Goal: Information Seeking & Learning: Learn about a topic

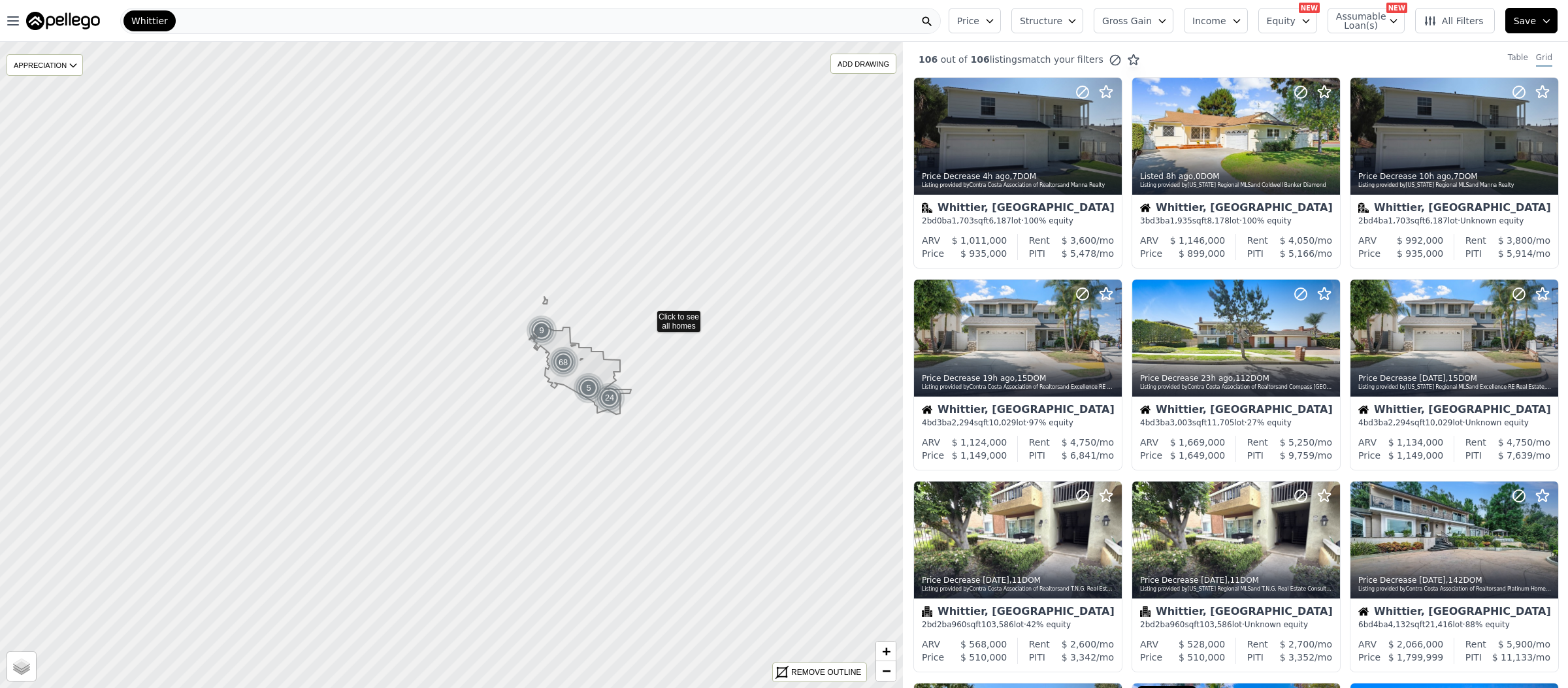
drag, startPoint x: 778, startPoint y: 241, endPoint x: 637, endPoint y: 314, distance: 158.8
click at [853, 65] on div "ADD DRAWING" at bounding box center [863, 64] width 64 height 19
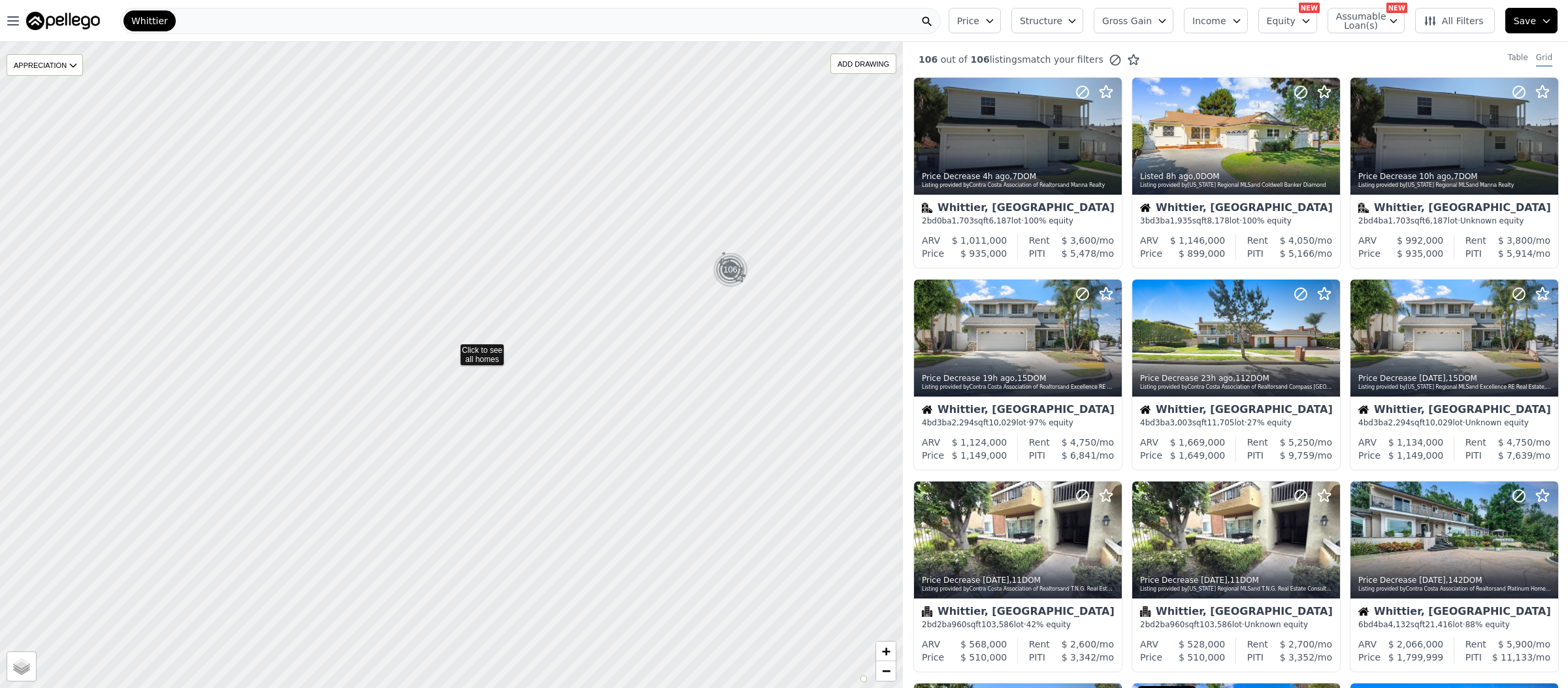
click at [757, 276] on icon at bounding box center [451, 365] width 1087 height 780
click at [812, 213] on div at bounding box center [451, 365] width 1083 height 776
click at [851, 77] on div at bounding box center [451, 365] width 1083 height 776
click at [846, 64] on div "ADD DRAWING" at bounding box center [863, 64] width 64 height 19
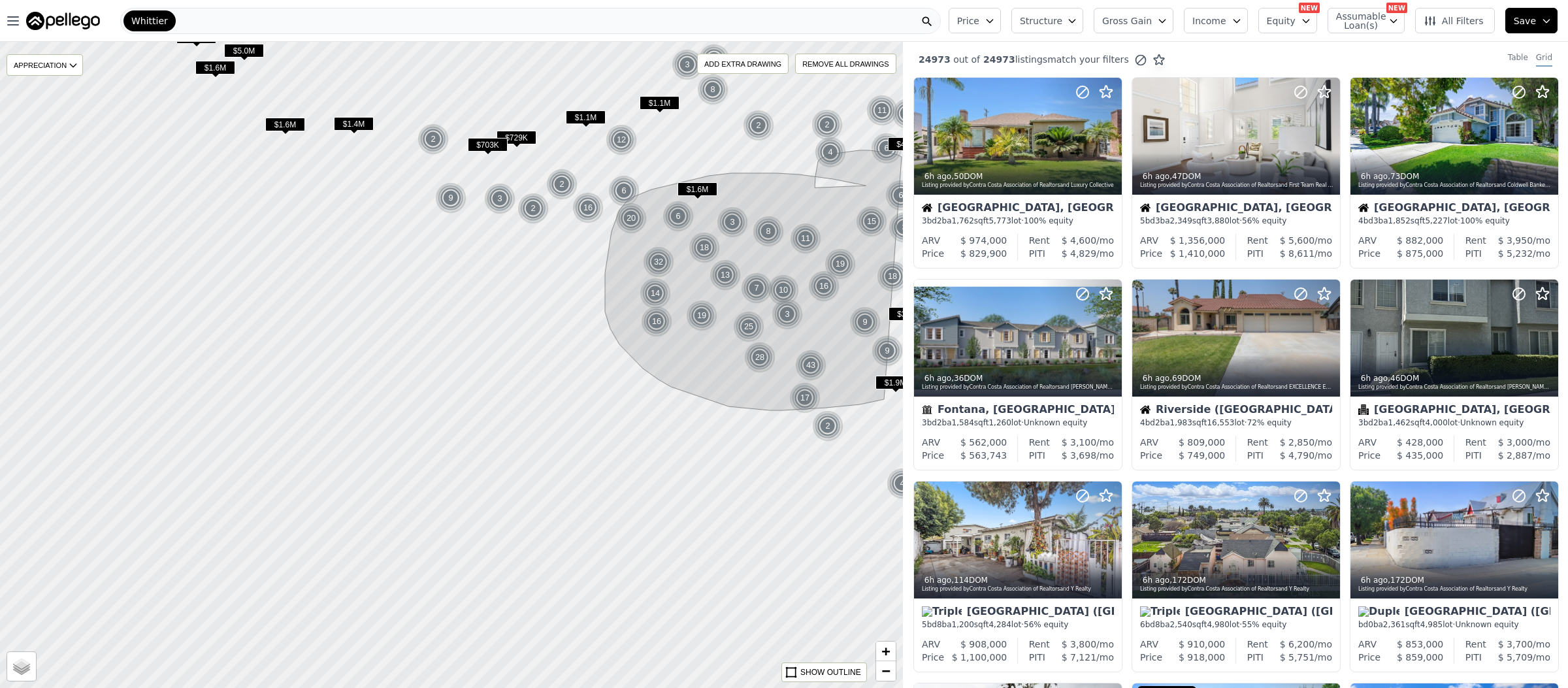
click at [772, 455] on div at bounding box center [451, 365] width 1083 height 776
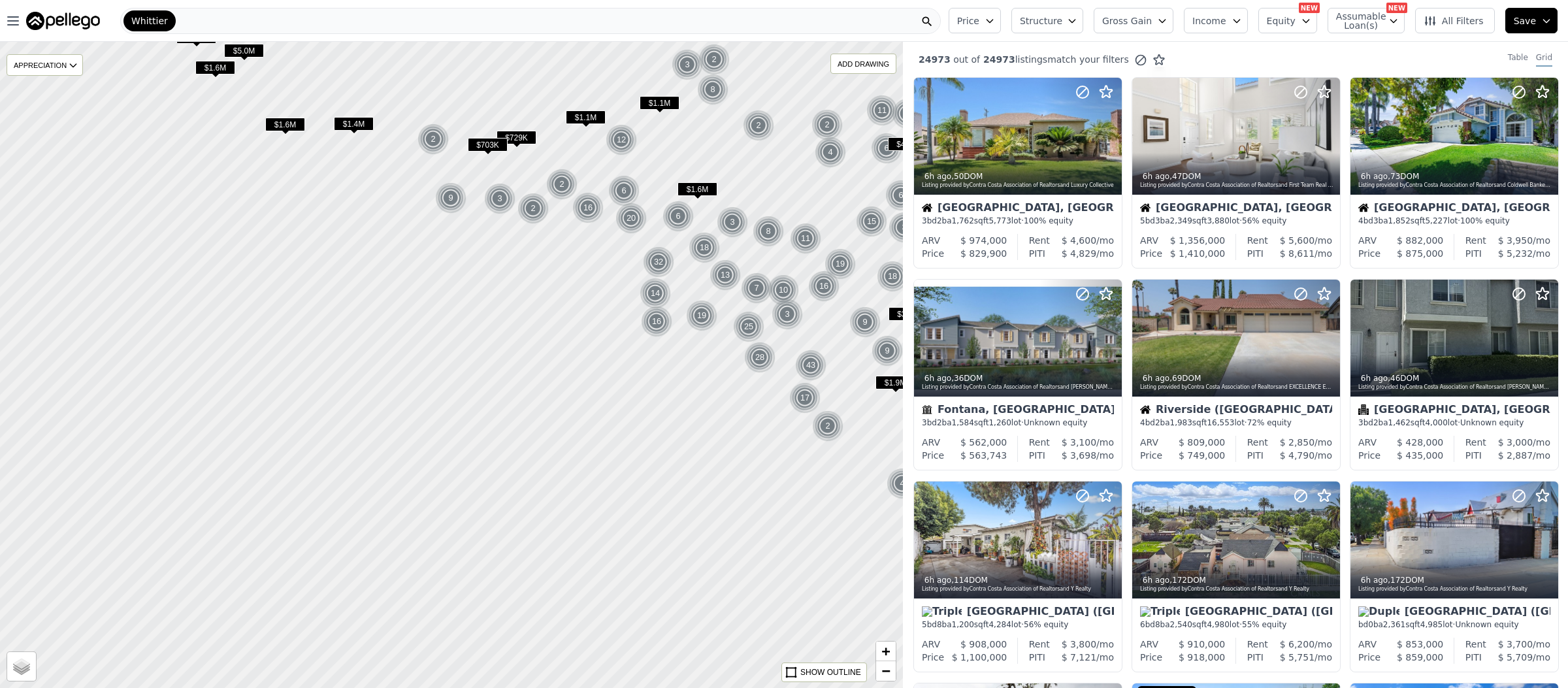
click at [1057, 17] on span "Structure" at bounding box center [1041, 20] width 42 height 13
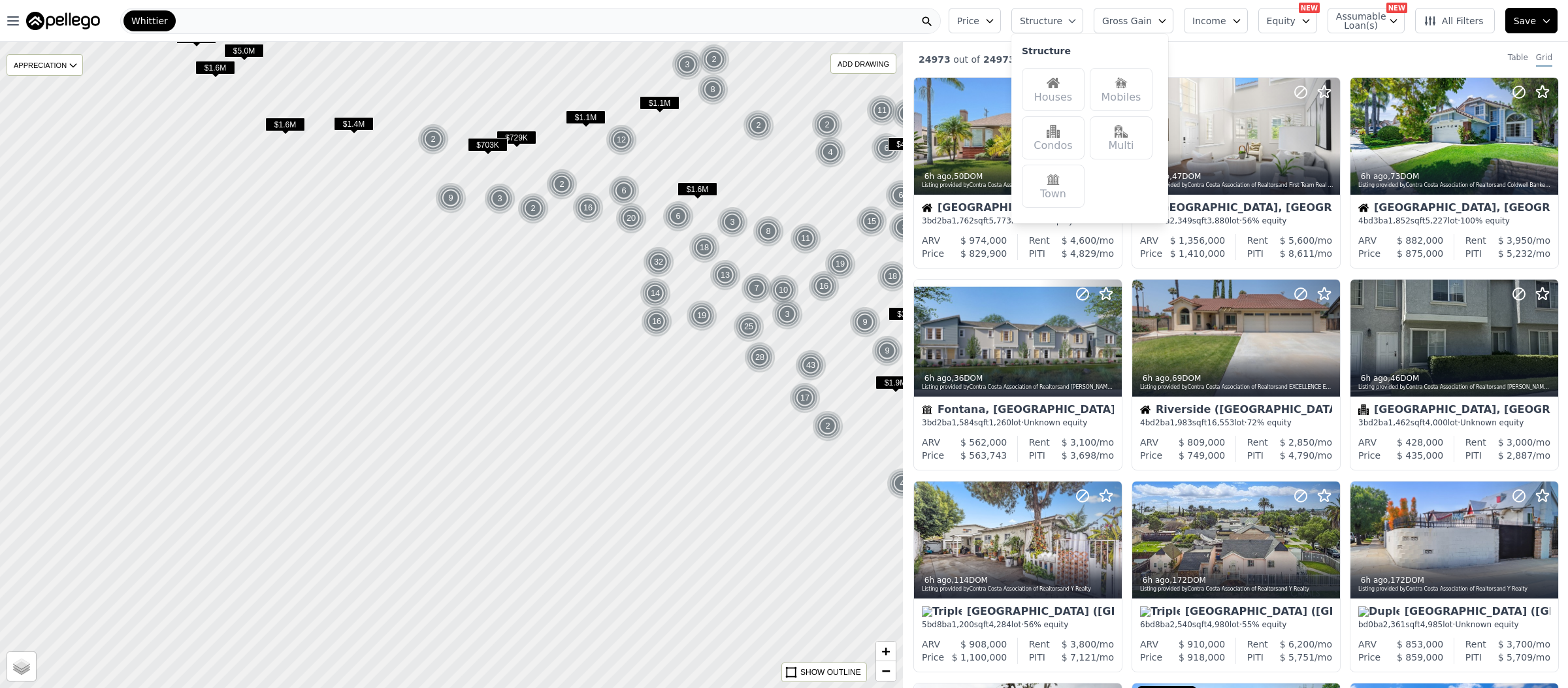
click at [1070, 95] on div "Houses" at bounding box center [1053, 89] width 63 height 43
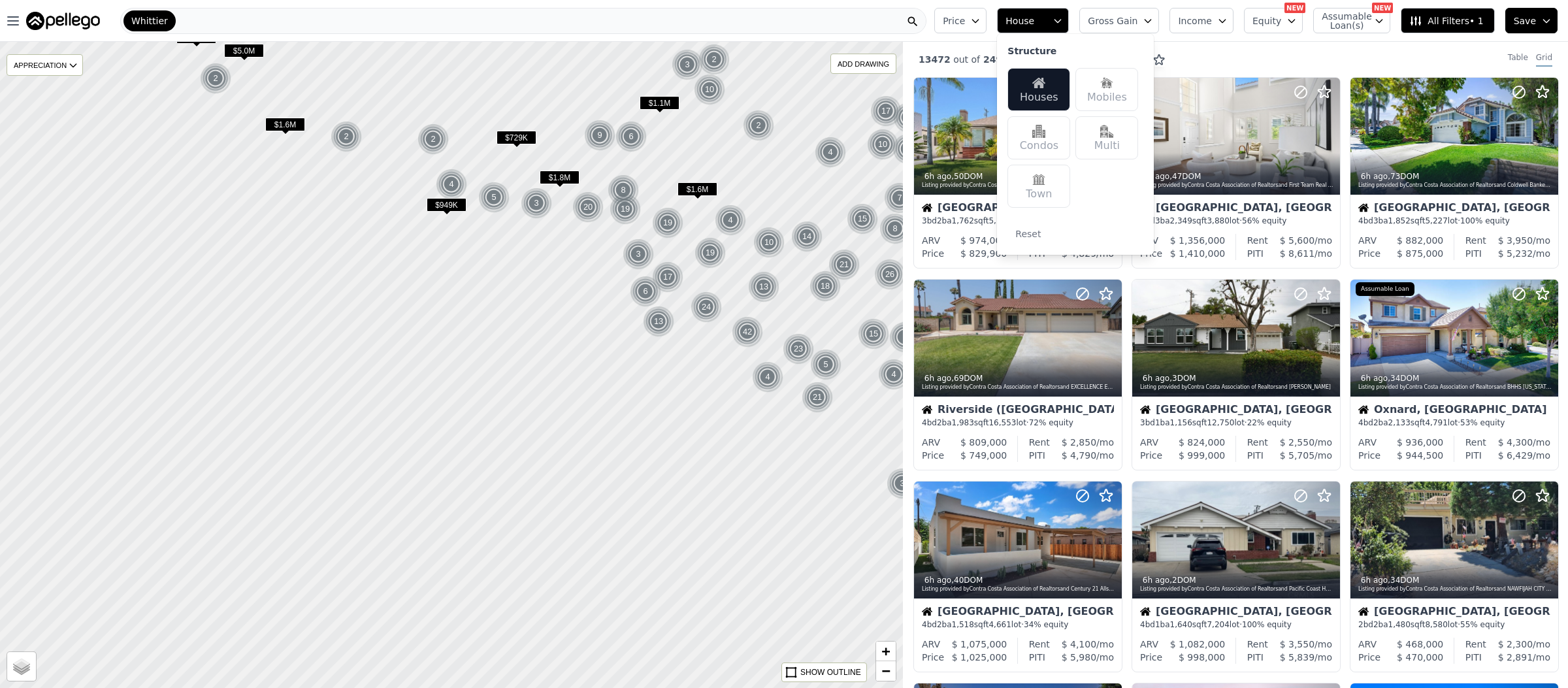
click at [1130, 23] on span "Gross Gain" at bounding box center [1112, 20] width 50 height 13
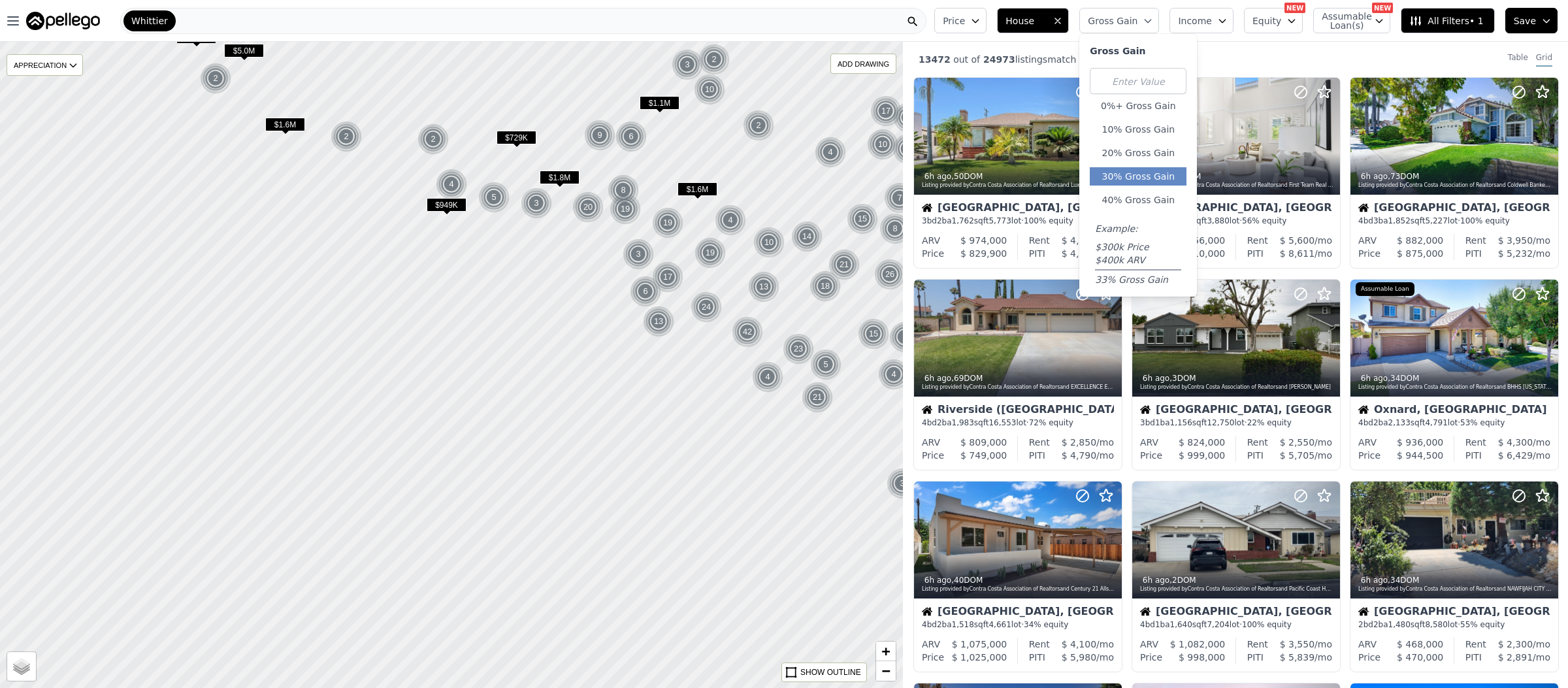
click at [1150, 174] on button "30% Gross Gain" at bounding box center [1137, 176] width 97 height 18
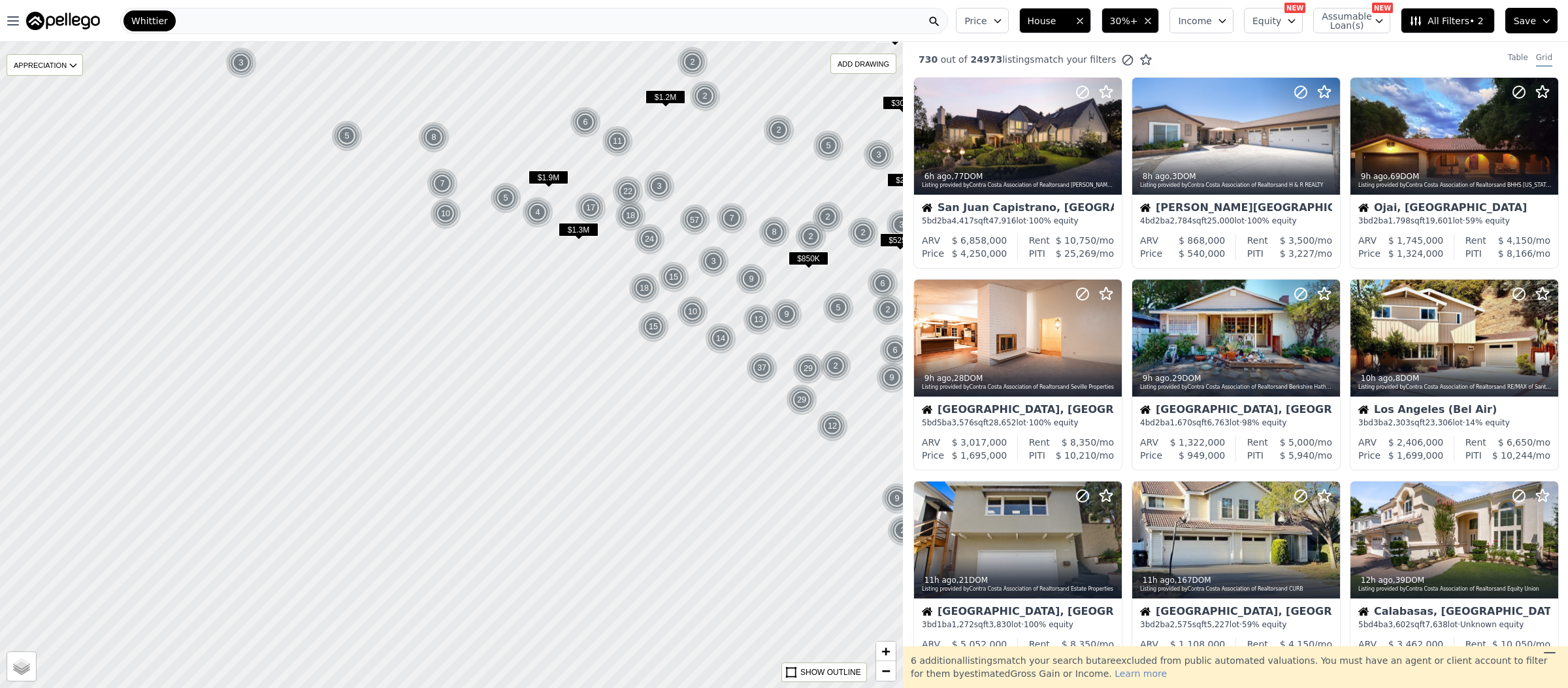
click at [987, 24] on span "Price" at bounding box center [974, 20] width 22 height 13
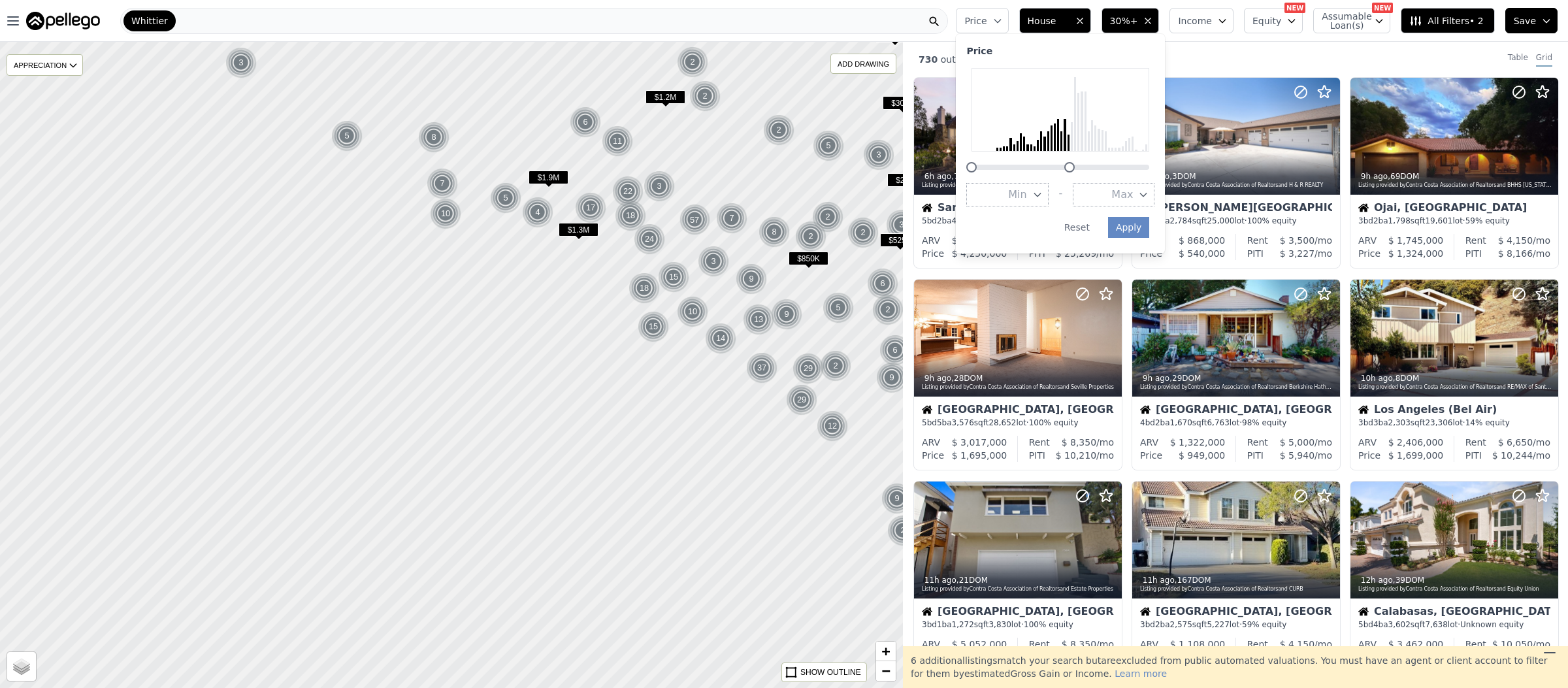
drag, startPoint x: 1158, startPoint y: 166, endPoint x: 1078, endPoint y: 164, distance: 80.0
click at [1078, 160] on div at bounding box center [1060, 160] width 188 height 0
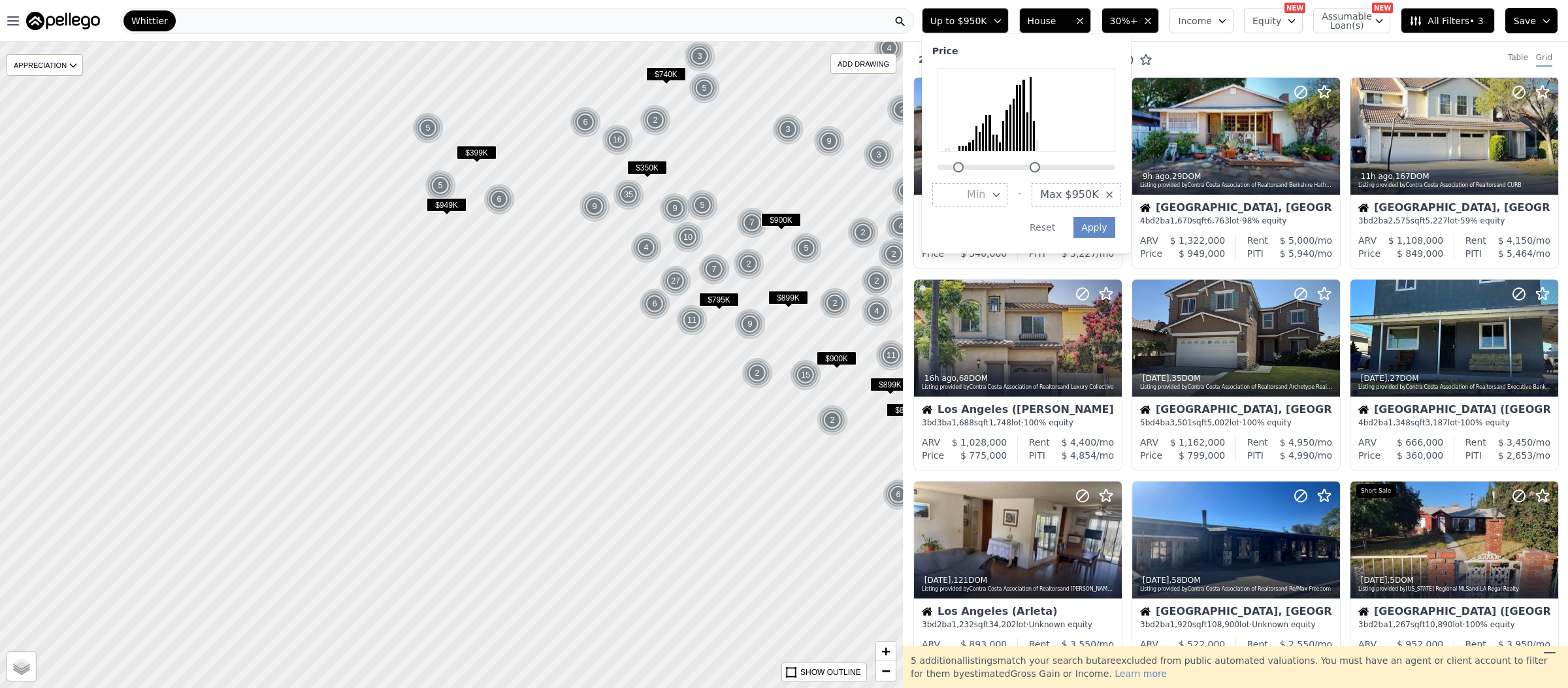
drag, startPoint x: 946, startPoint y: 164, endPoint x: 967, endPoint y: 176, distance: 24.2
click at [967, 176] on div "Price Min - Max $950K Apply Reset" at bounding box center [1026, 144] width 209 height 220
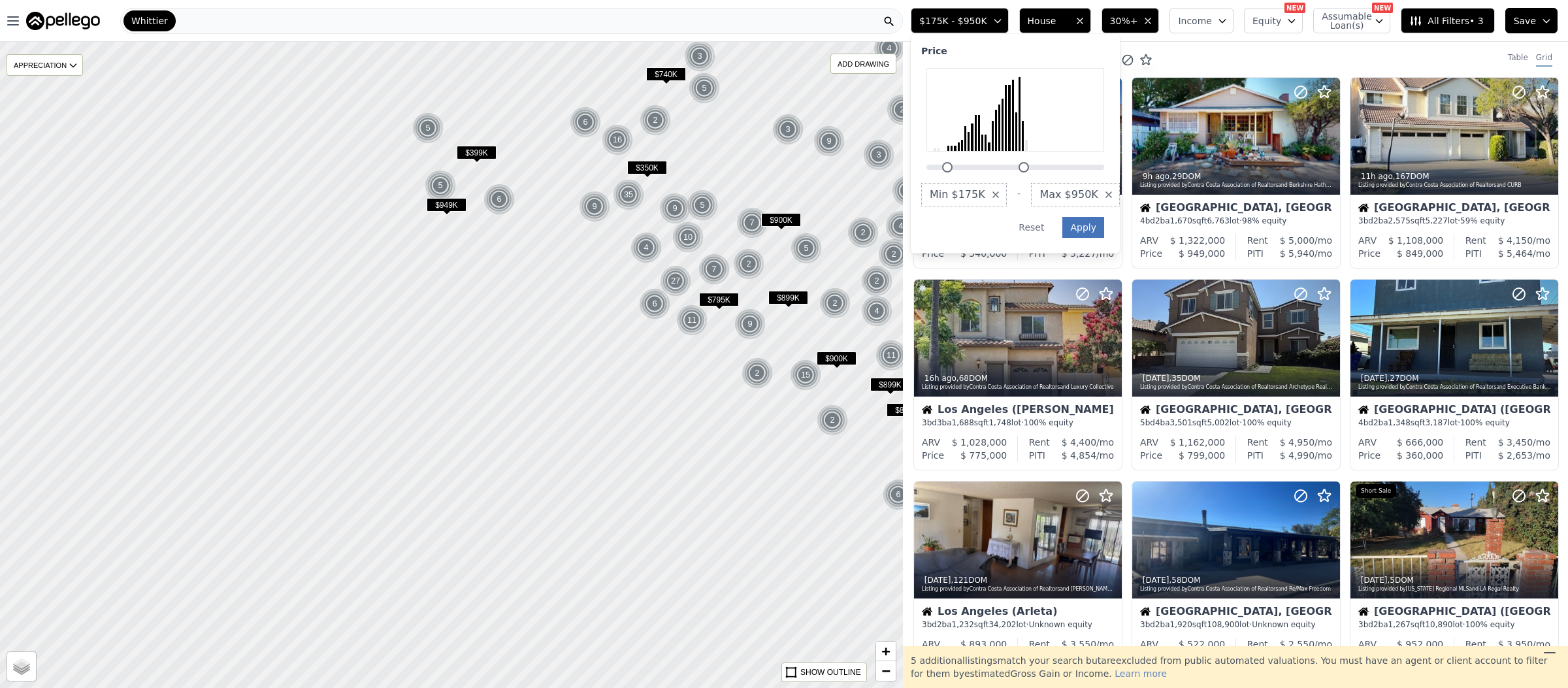
click at [1104, 228] on button "Apply" at bounding box center [1083, 228] width 42 height 21
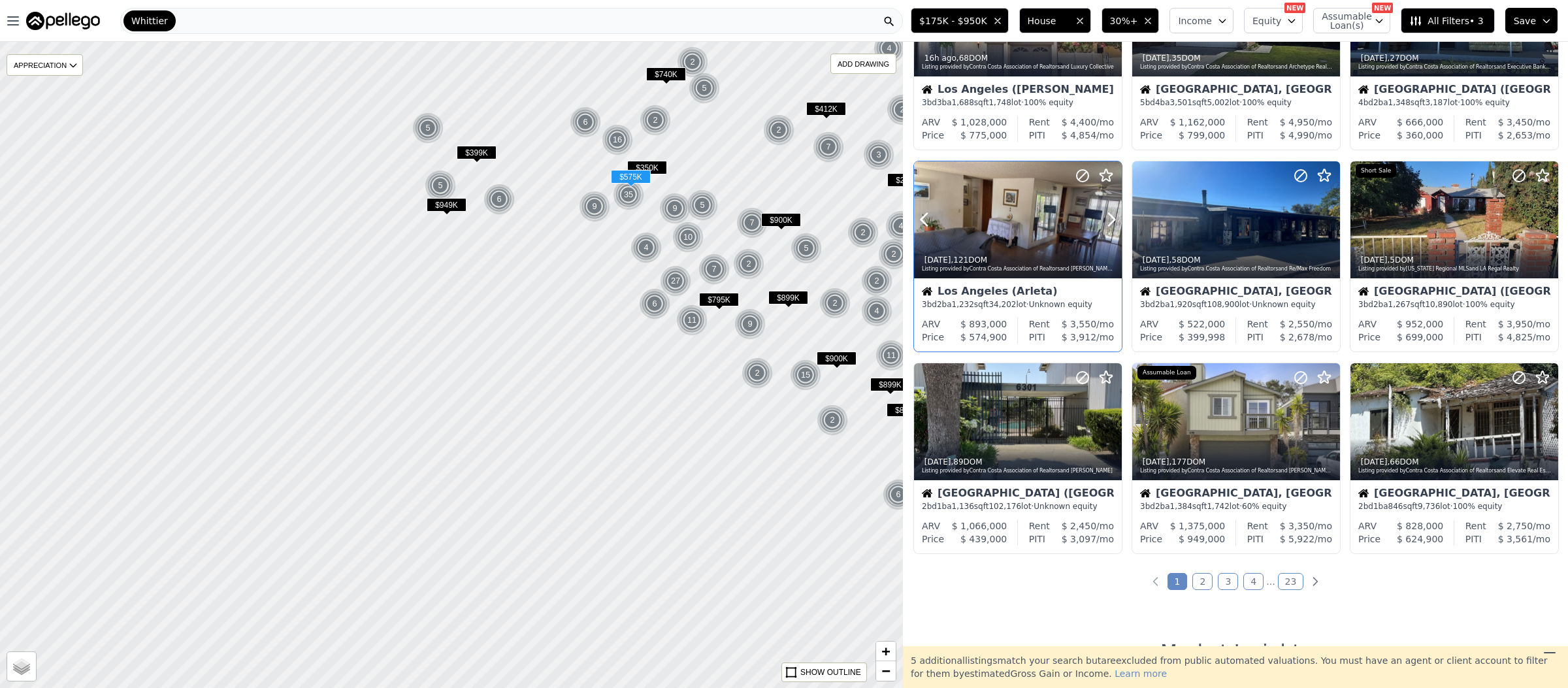
scroll to position [324, 0]
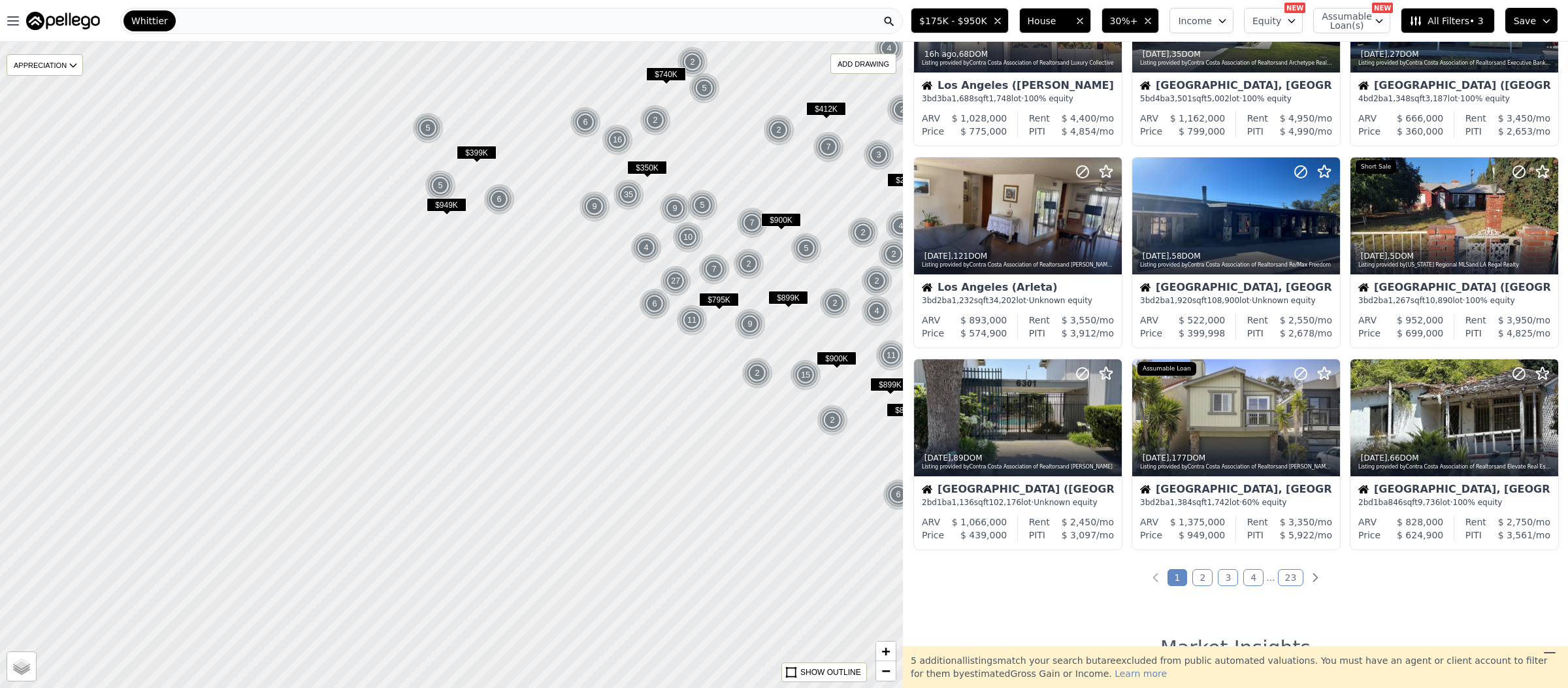
click at [1199, 579] on link "2" at bounding box center [1202, 577] width 20 height 17
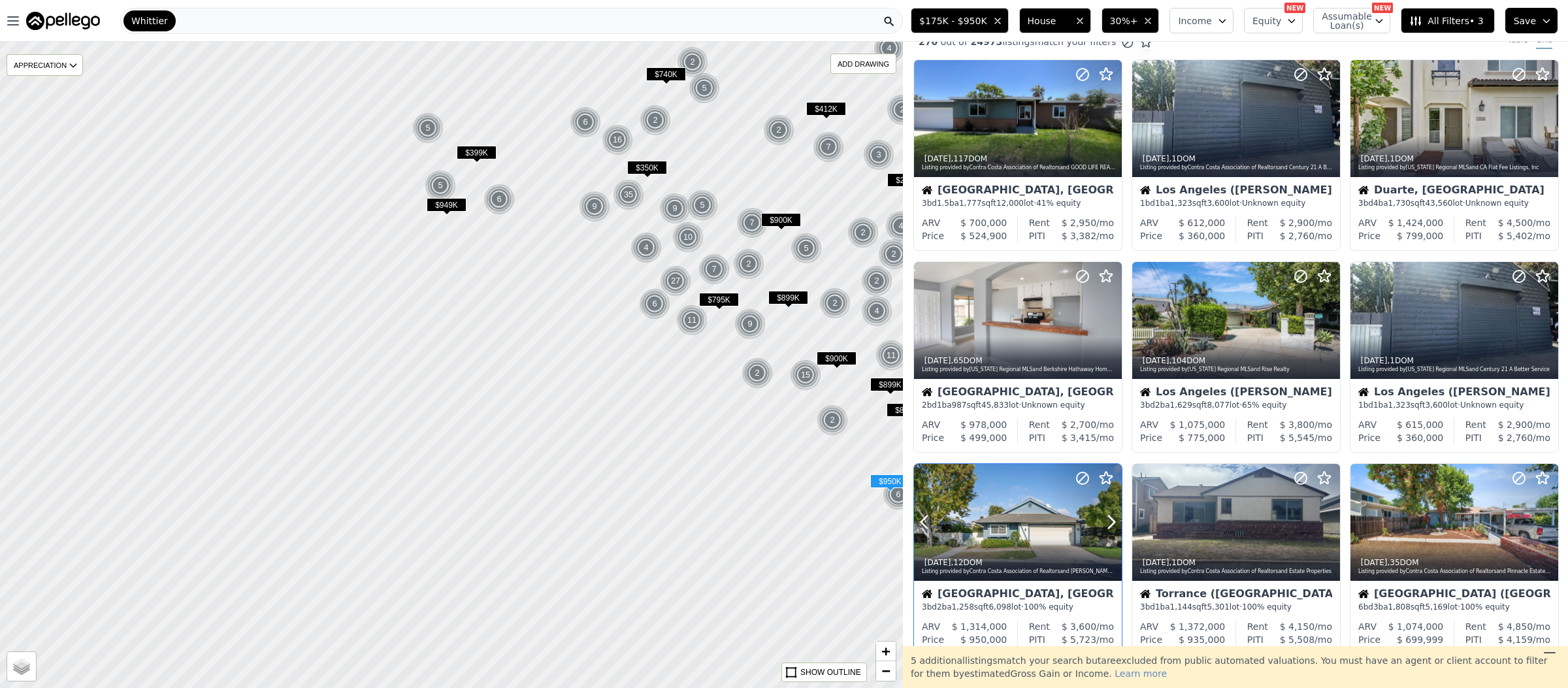
scroll to position [0, 0]
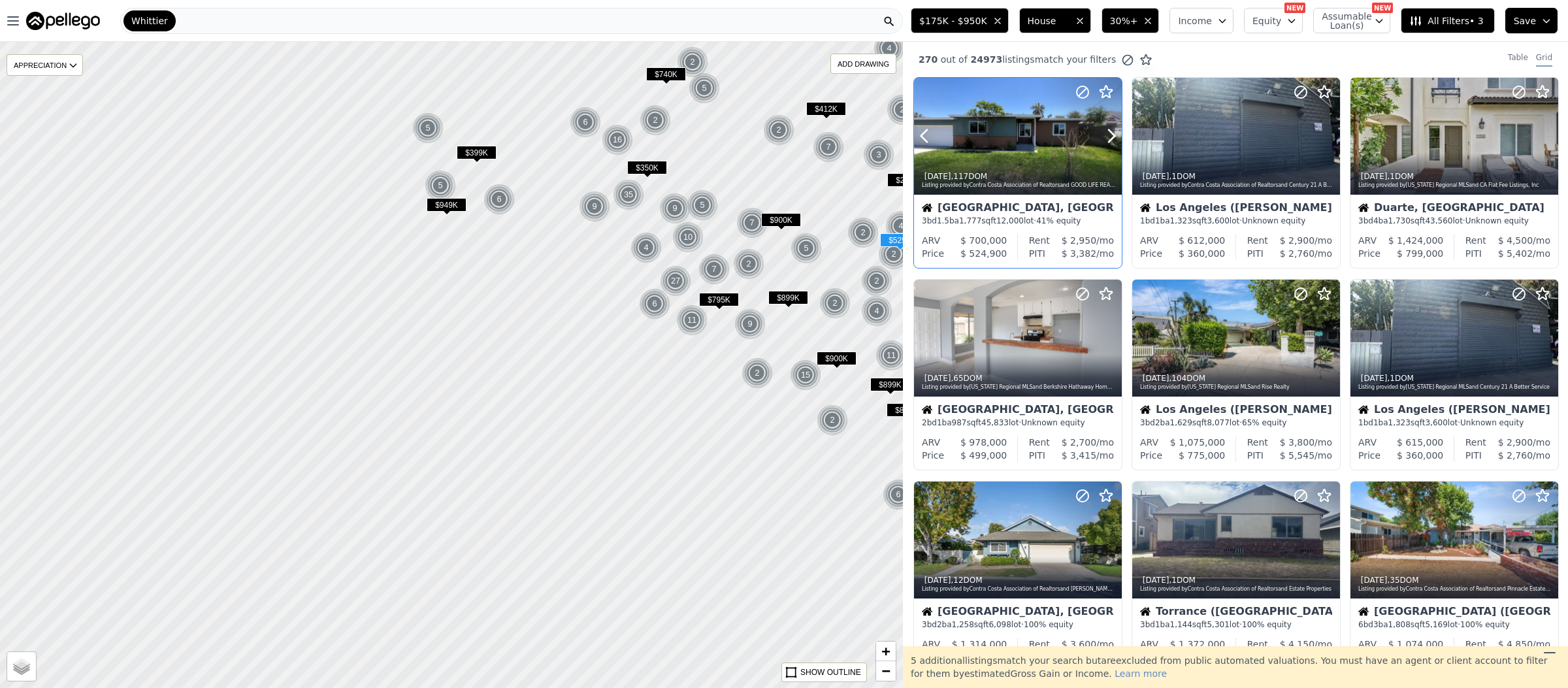
click at [1020, 148] on div at bounding box center [1017, 136] width 207 height 117
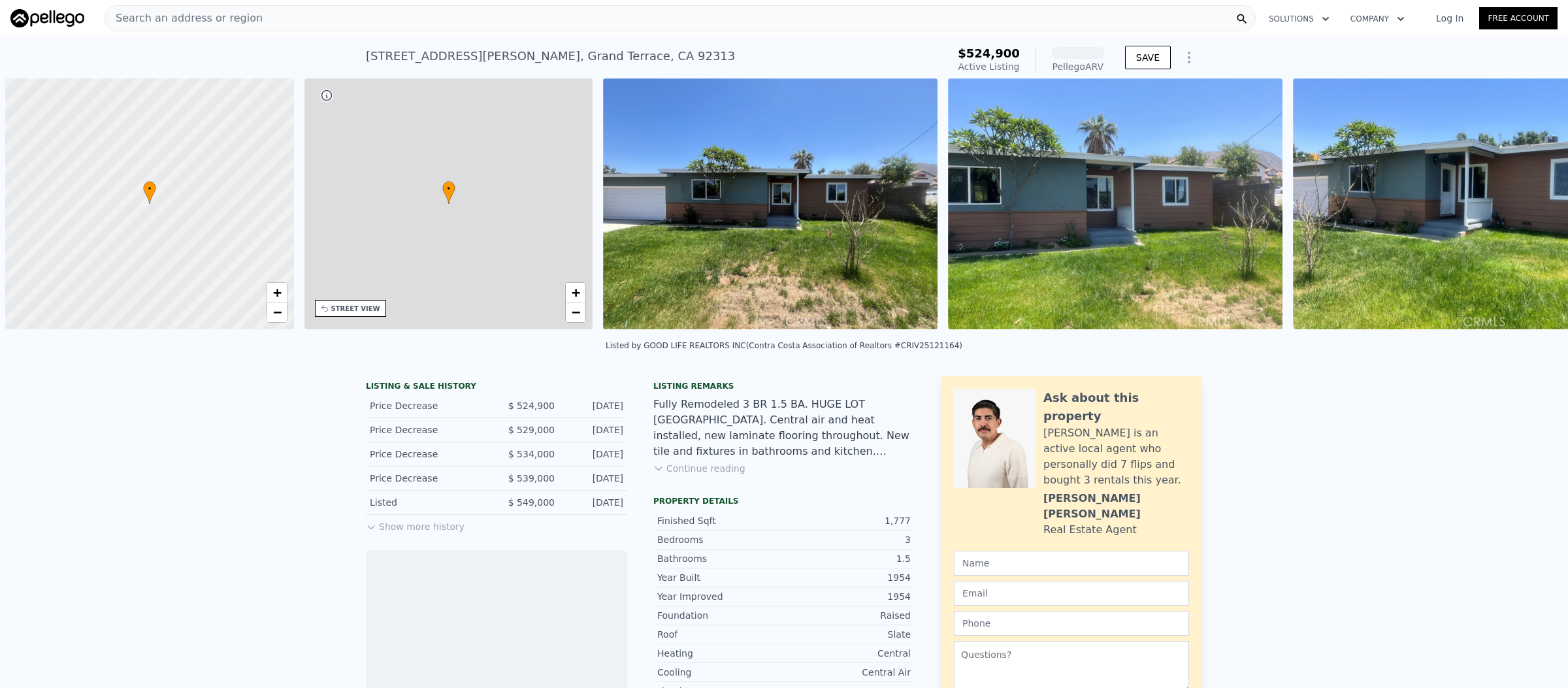
scroll to position [0, 4]
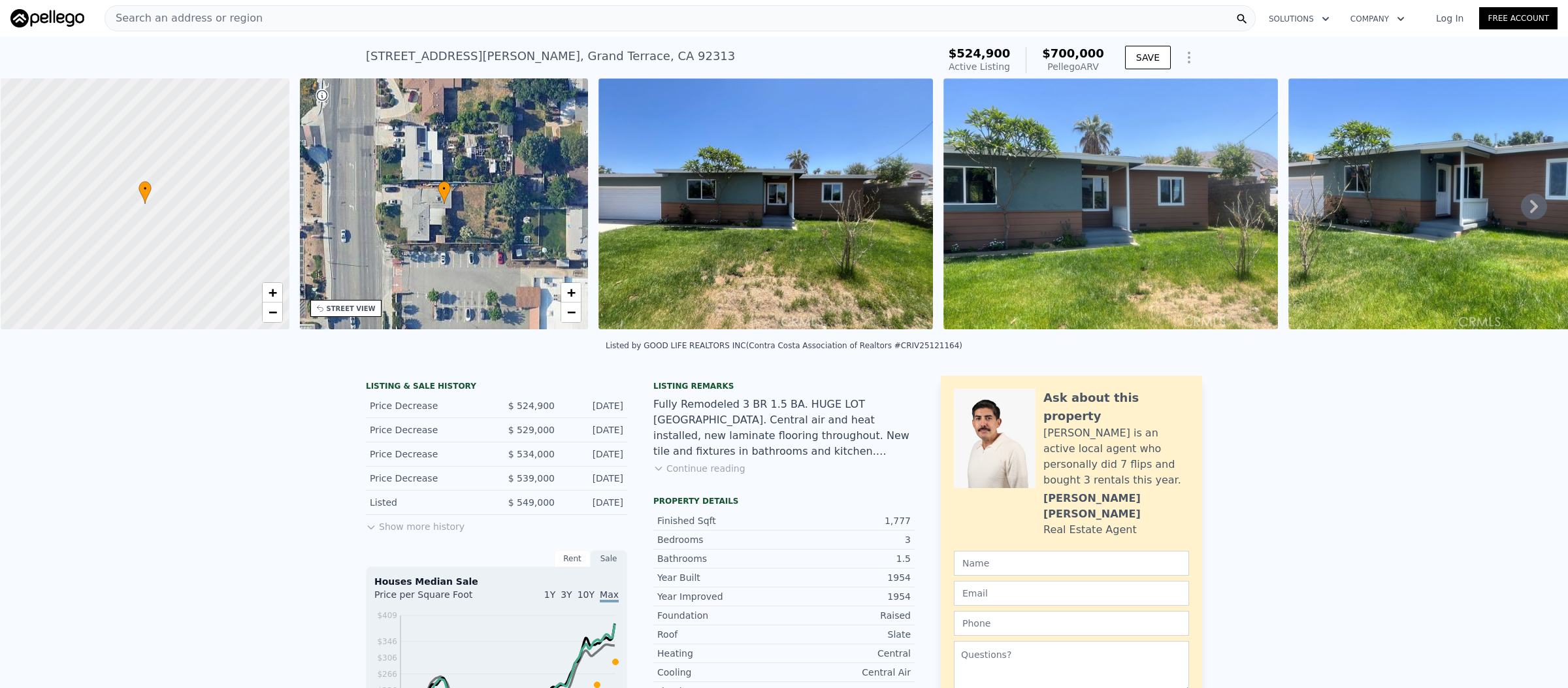
click at [708, 474] on button "Continue reading" at bounding box center [699, 468] width 92 height 13
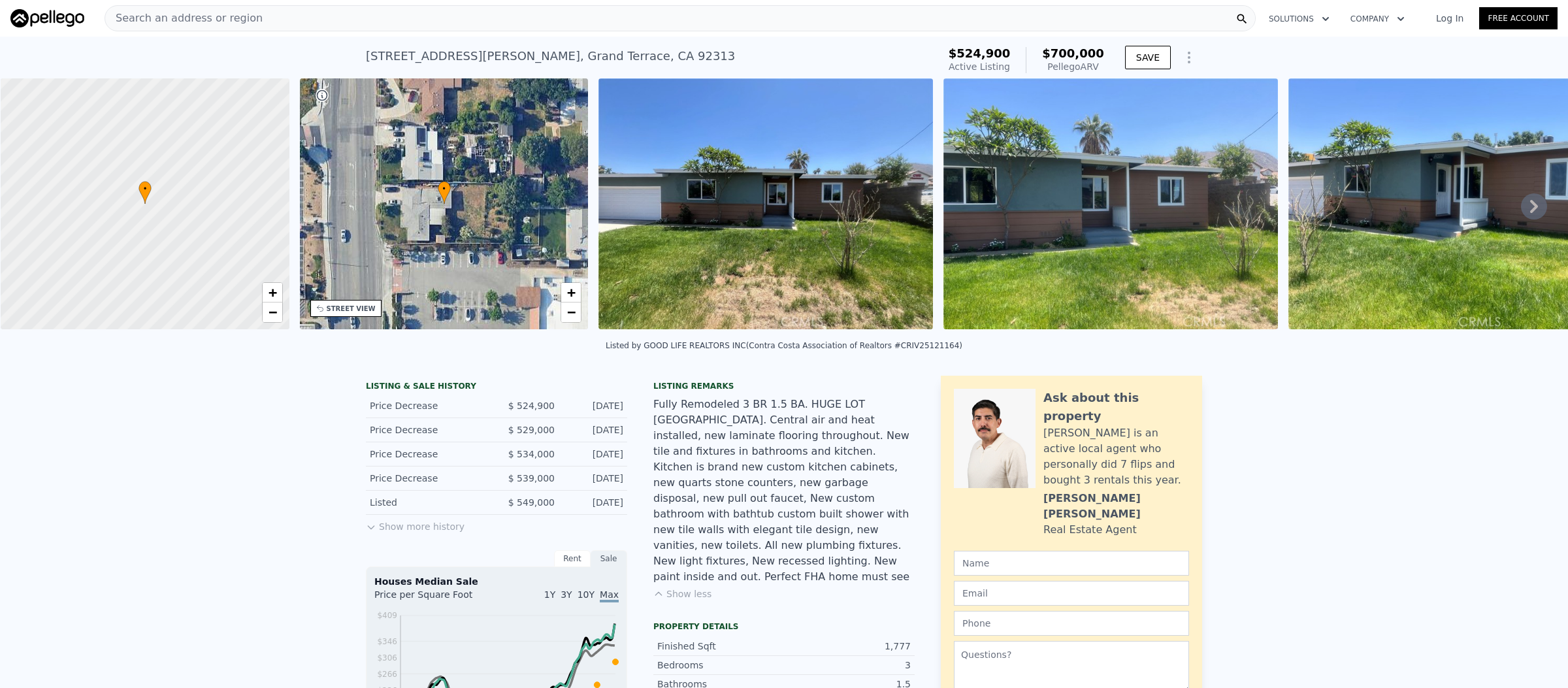
click at [1521, 215] on icon at bounding box center [1534, 207] width 26 height 26
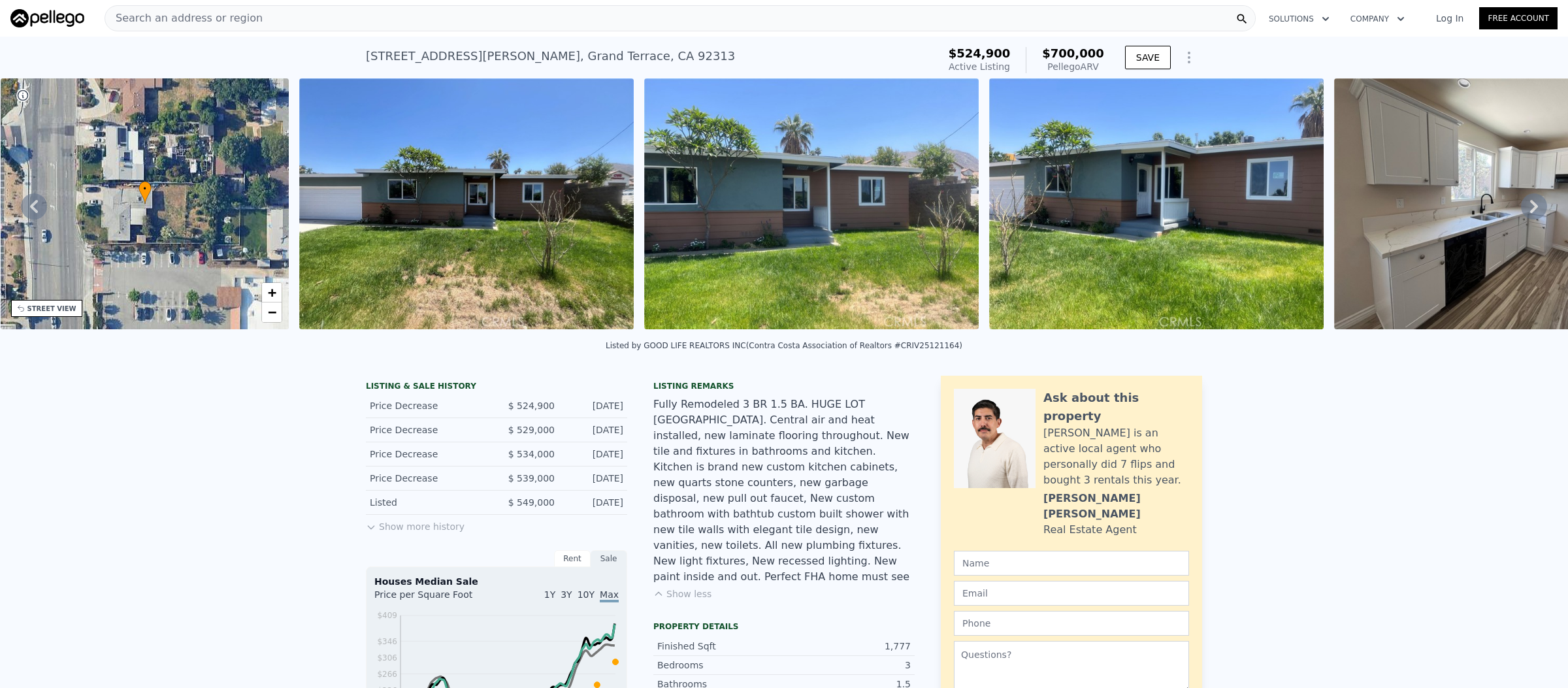
click at [1530, 213] on icon at bounding box center [1533, 206] width 8 height 13
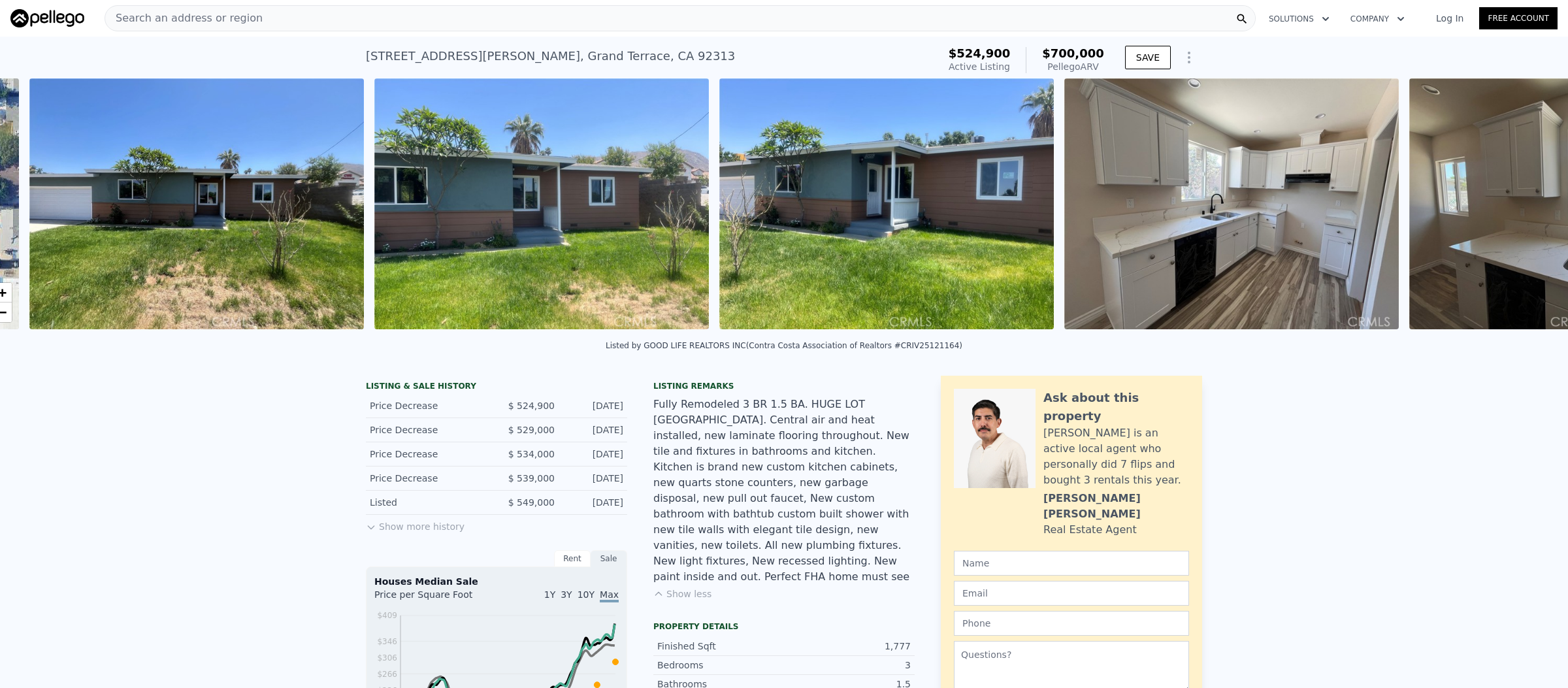
scroll to position [0, 598]
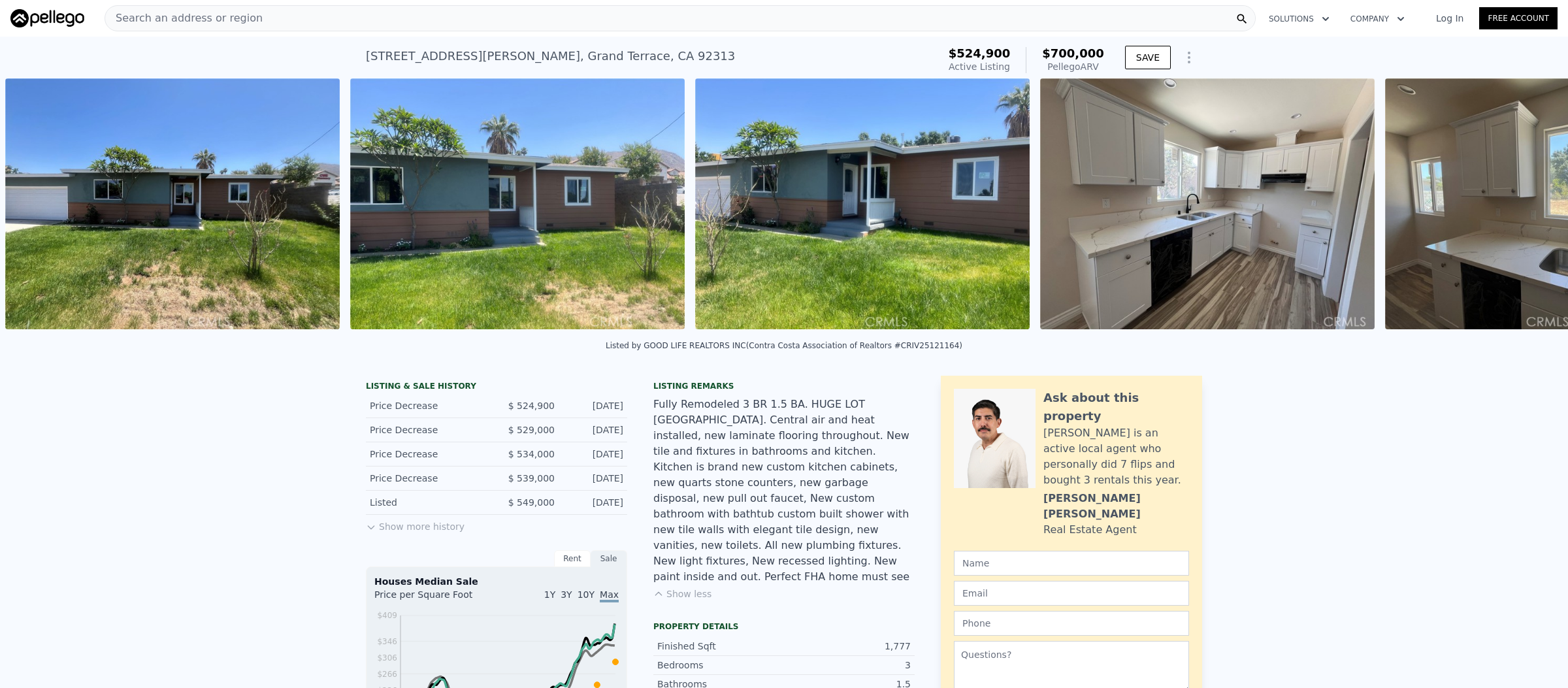
click at [1518, 218] on img at bounding box center [1552, 204] width 335 height 251
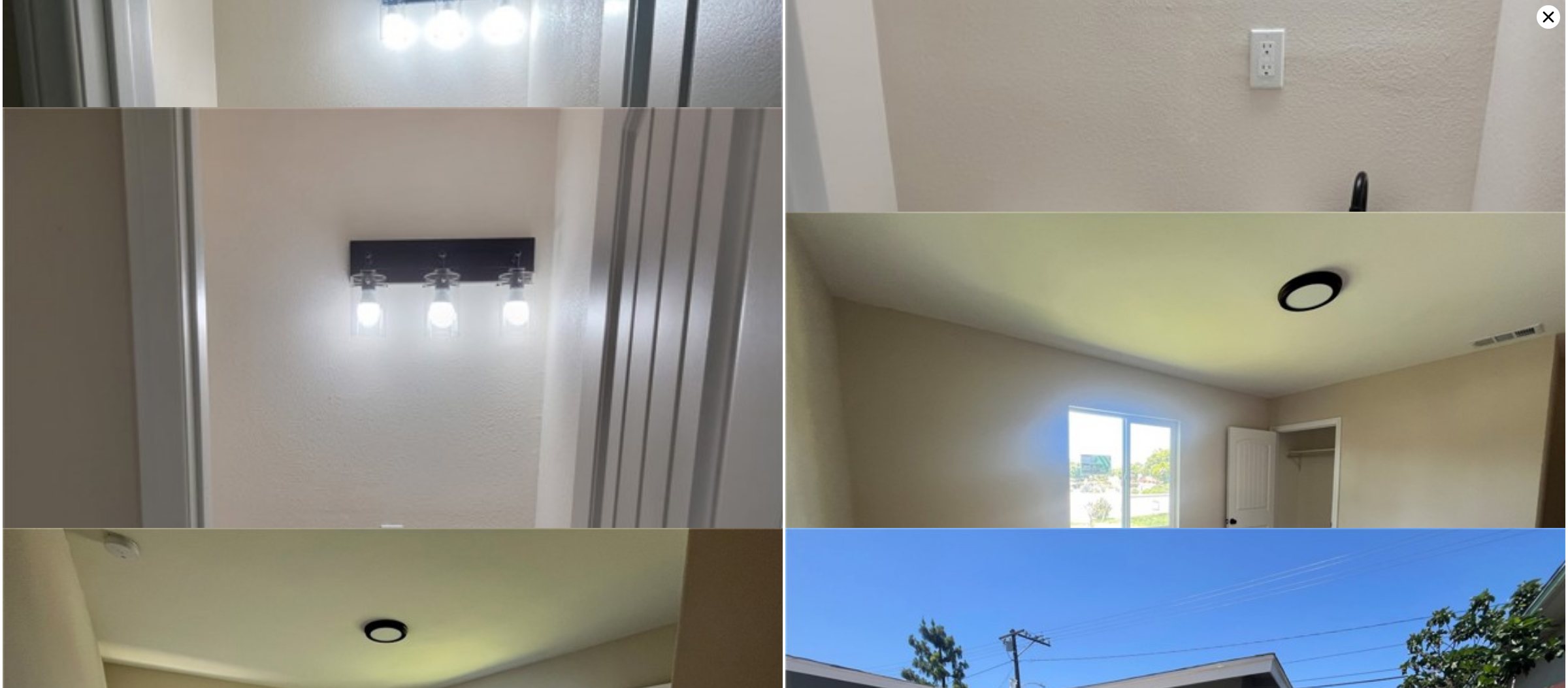
scroll to position [3477, 0]
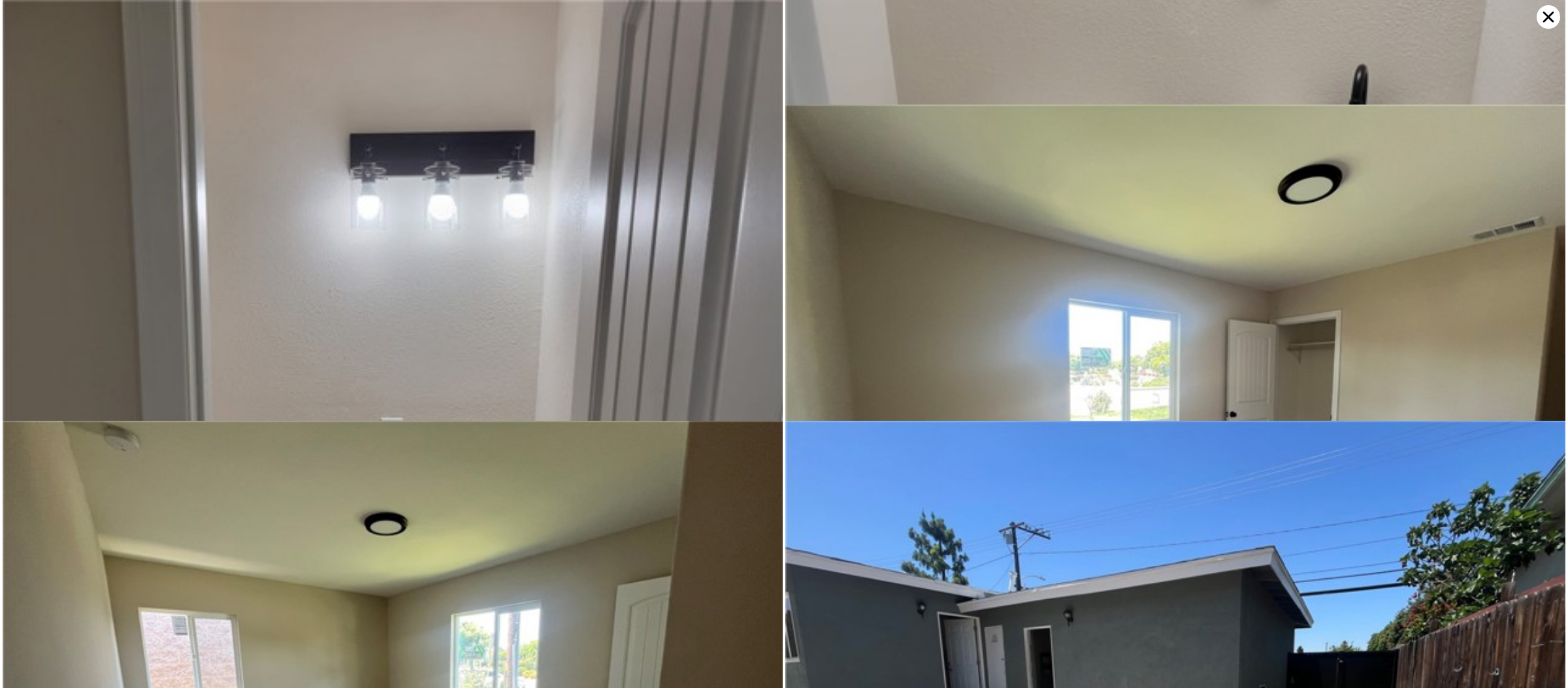
drag, startPoint x: 1555, startPoint y: 11, endPoint x: 1416, endPoint y: 65, distance: 149.1
click at [1555, 11] on icon at bounding box center [1548, 17] width 24 height 24
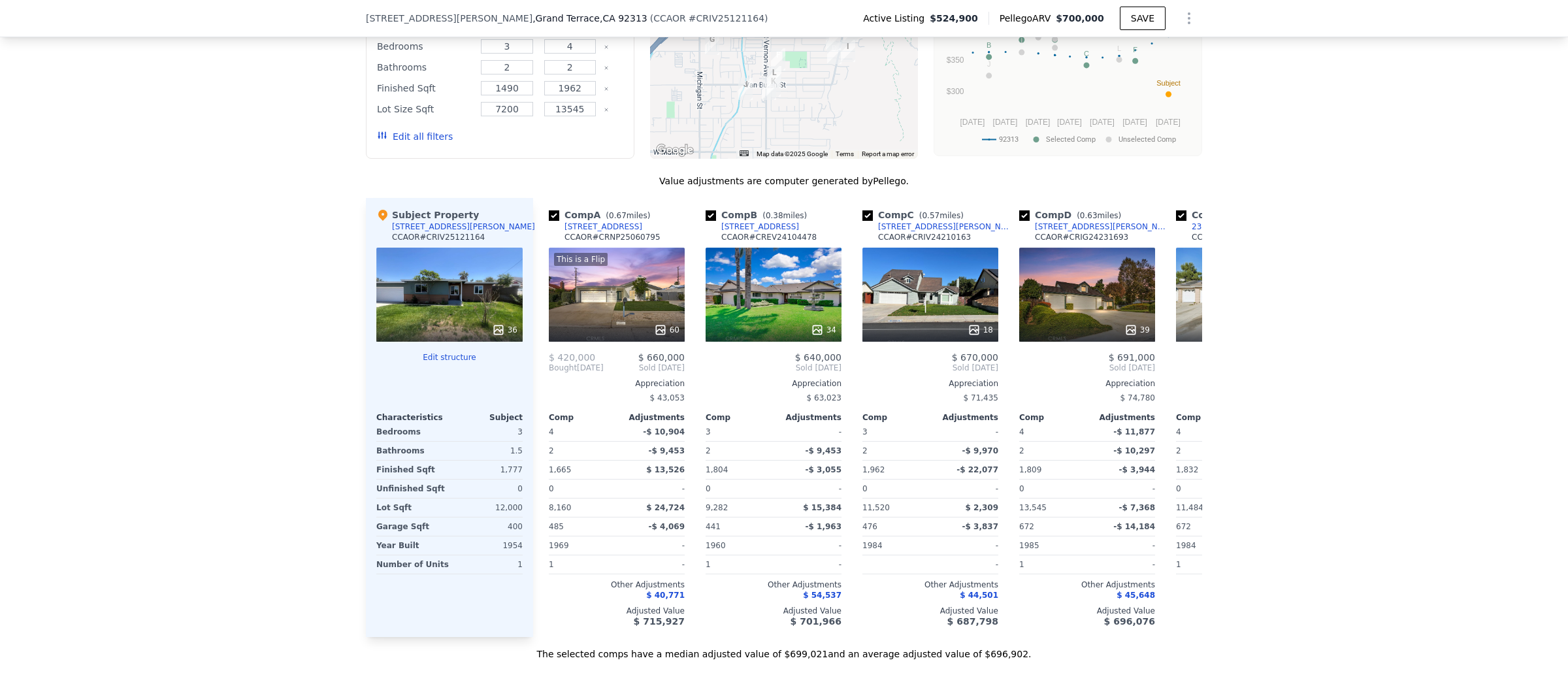
scroll to position [1277, 0]
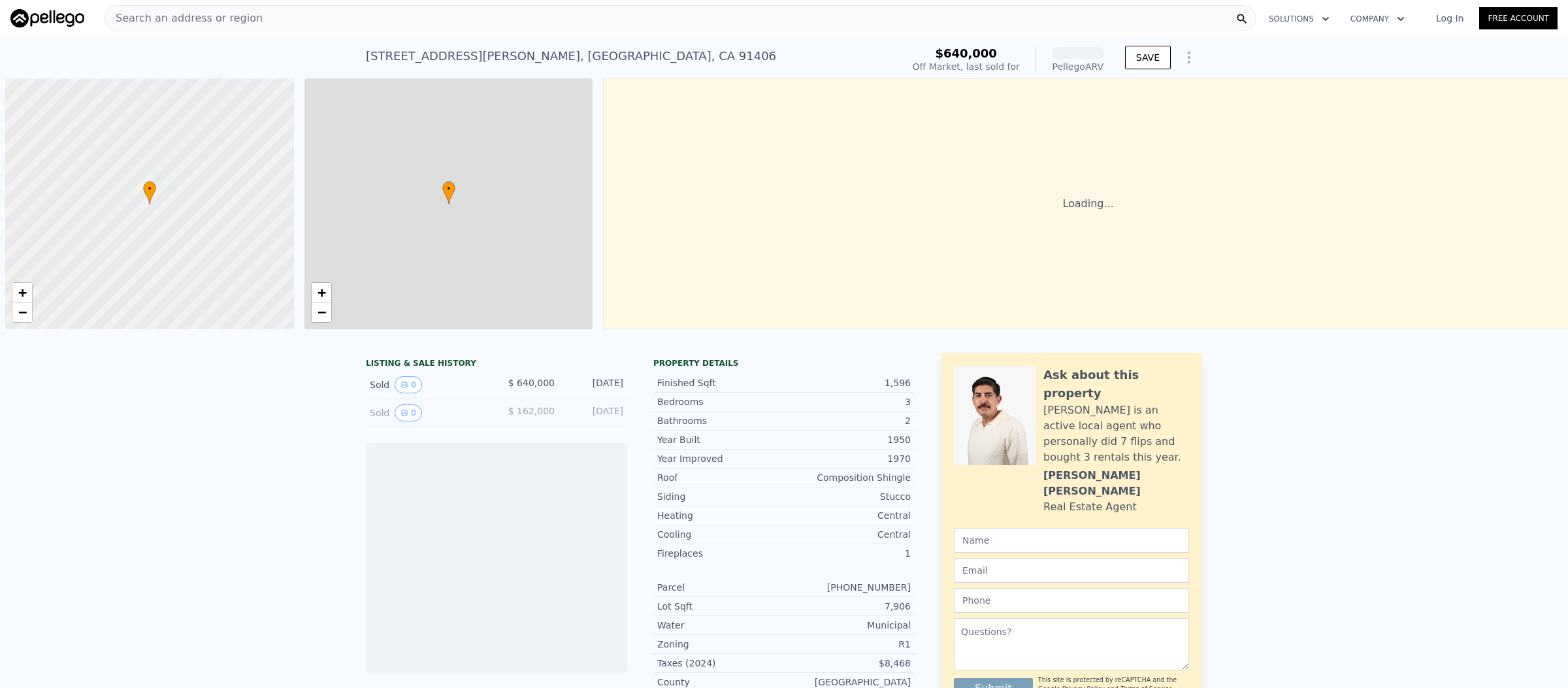
scroll to position [0, 4]
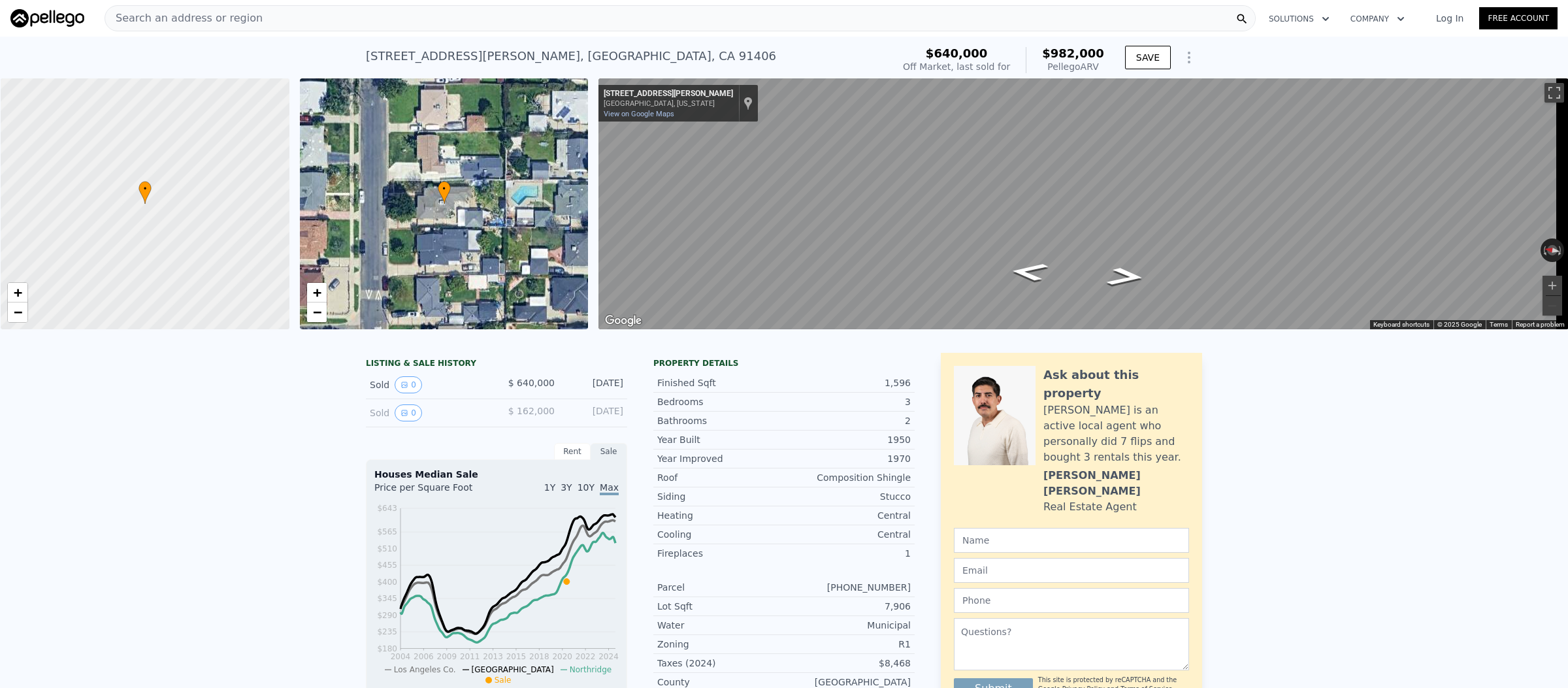
click at [379, 21] on div "Search an address or region" at bounding box center [680, 18] width 1151 height 26
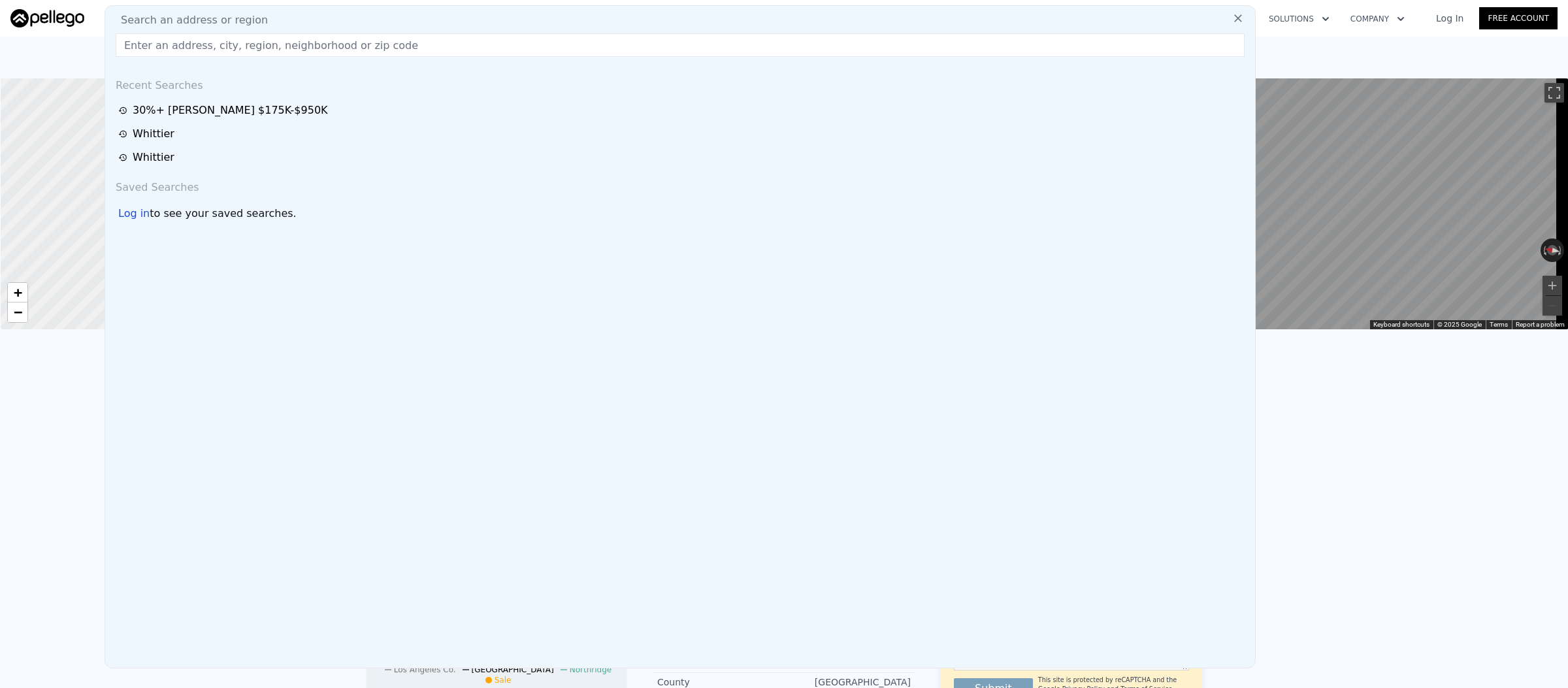
click at [270, 48] on input "text" at bounding box center [680, 44] width 1129 height 24
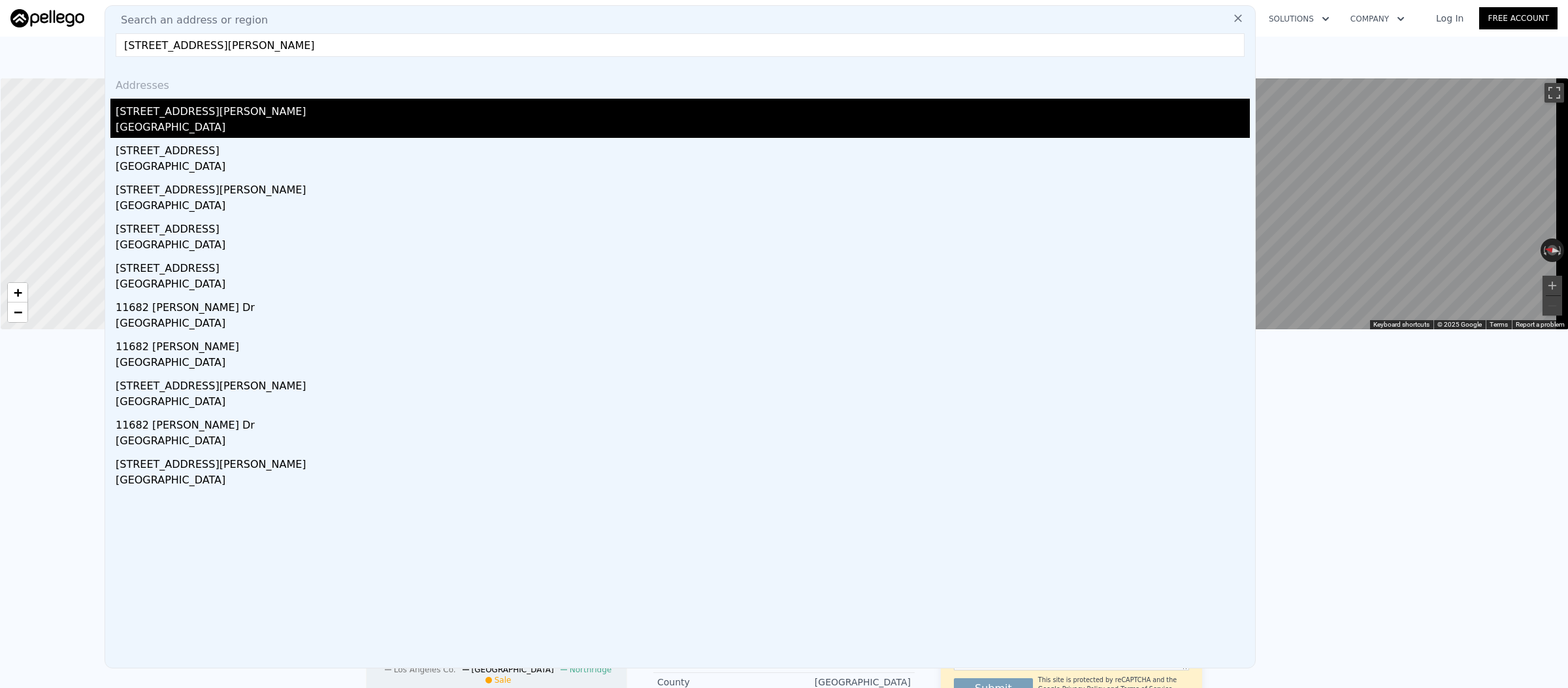
type input "11682 John Ave, Garden Grove, CA 92840"
click at [314, 109] on div "11682 John Ave" at bounding box center [682, 109] width 1134 height 21
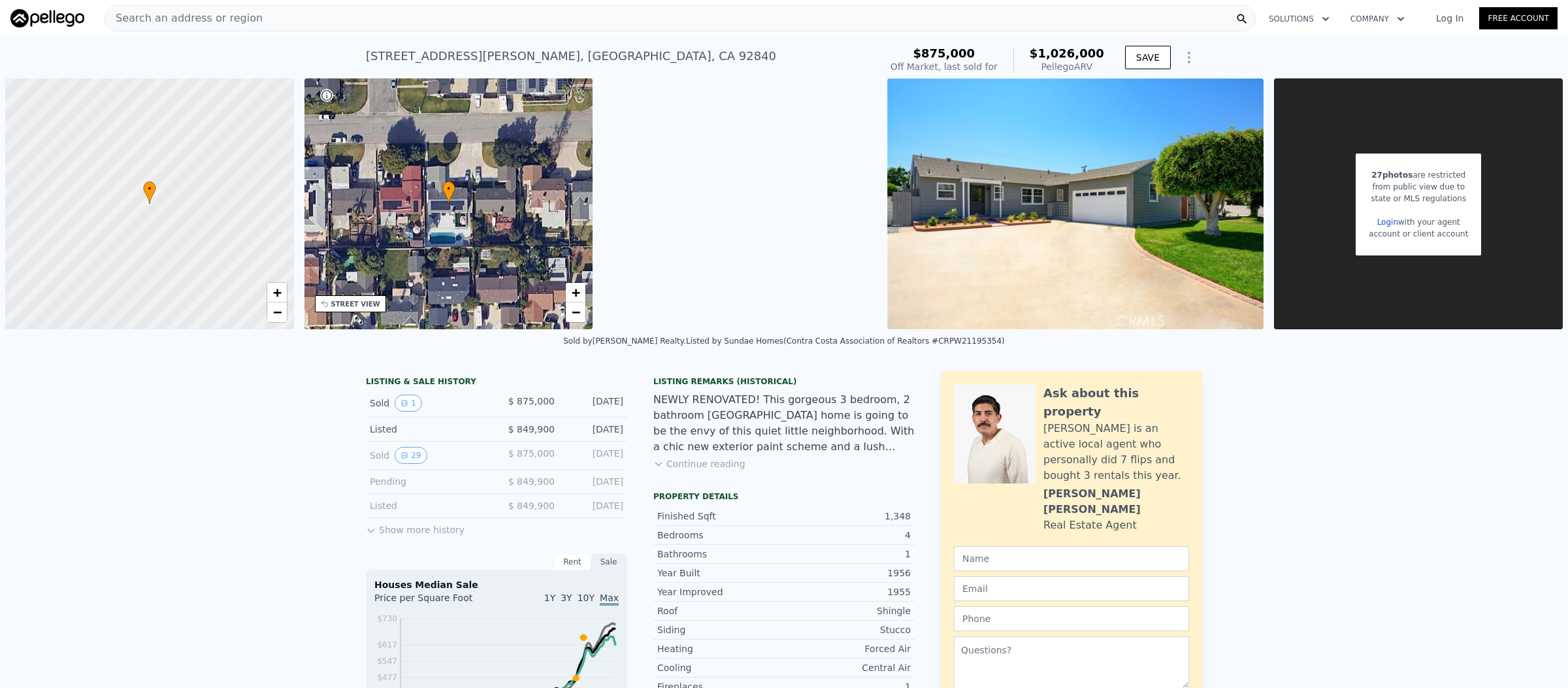
click at [528, 19] on div "Search an address or region" at bounding box center [680, 18] width 1151 height 26
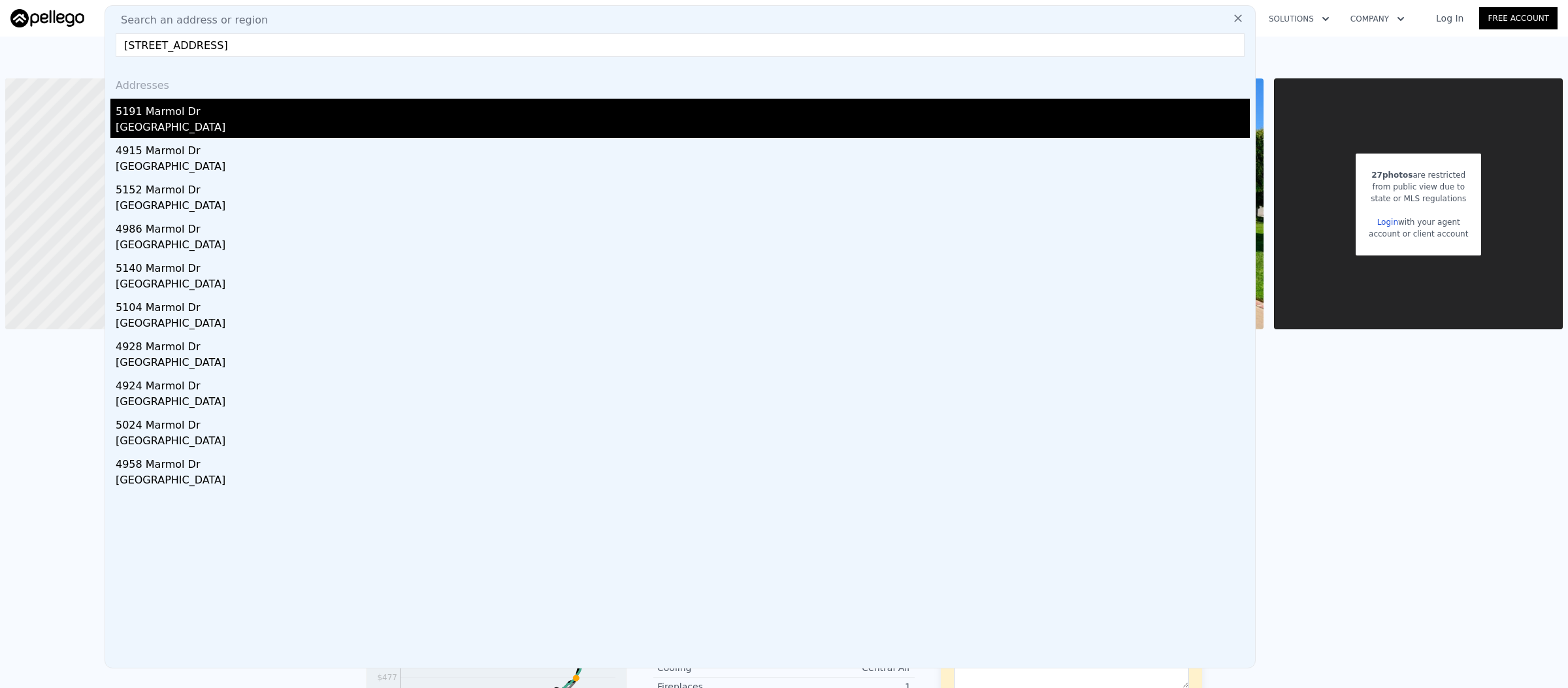
type input "5191 Marmol Dr, Woodland Hills, CA 91364"
click at [240, 111] on div "5191 Marmol Dr" at bounding box center [682, 109] width 1134 height 21
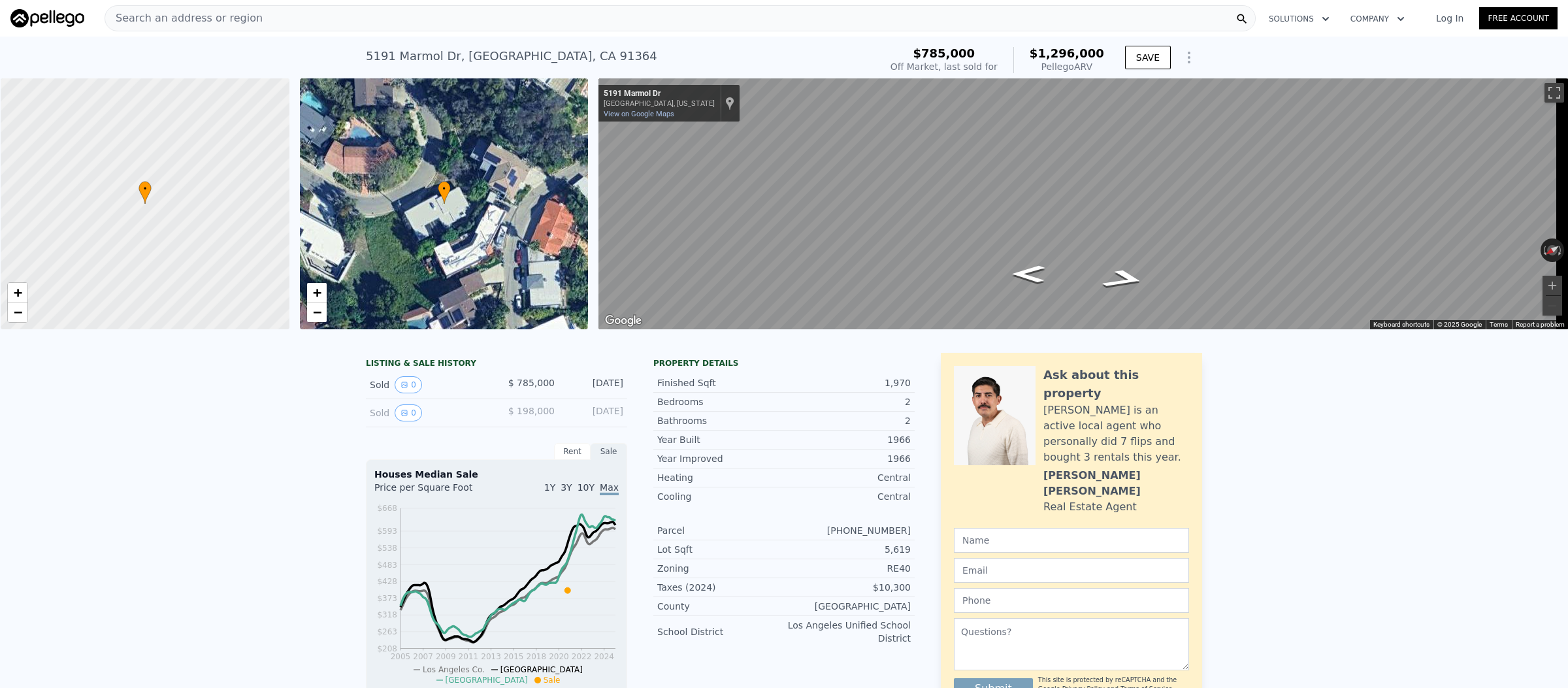
click at [411, 25] on div "Search an address or region" at bounding box center [680, 18] width 1151 height 26
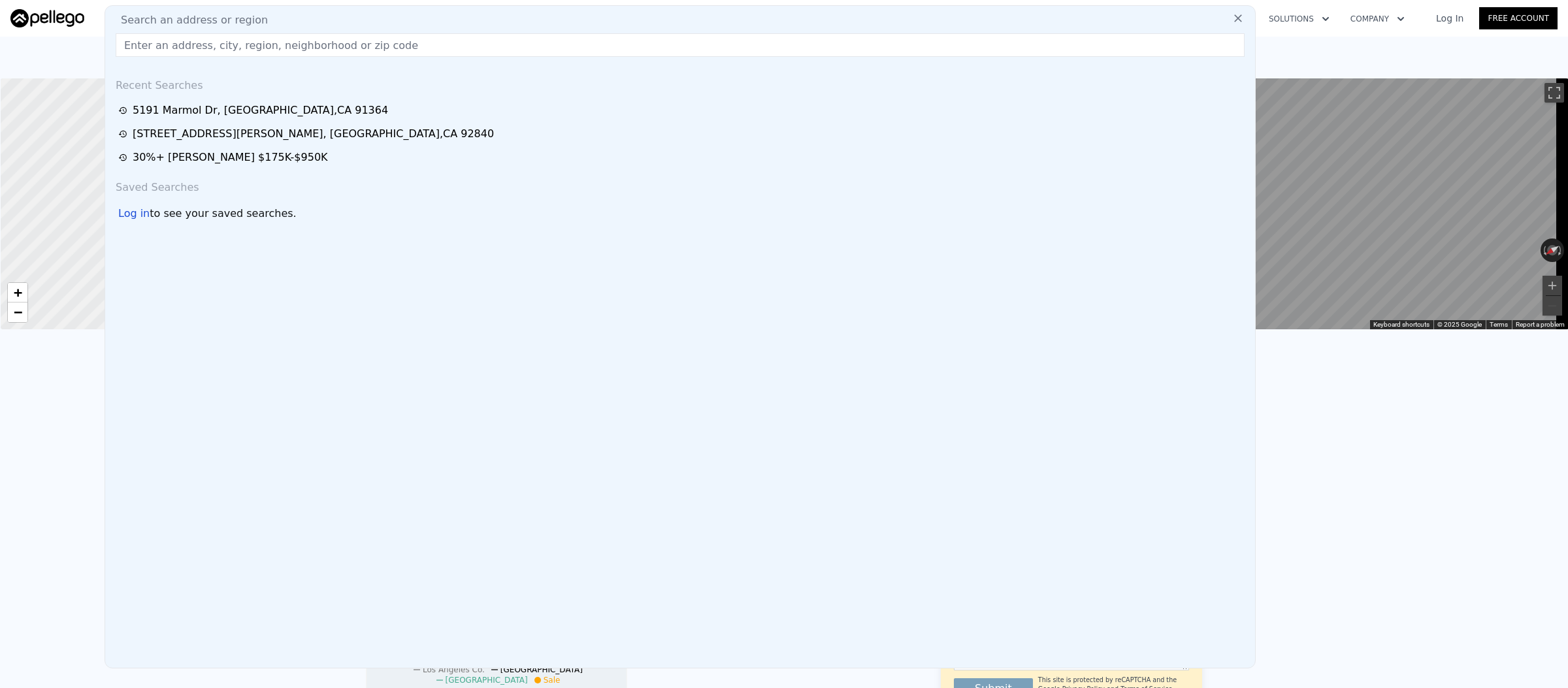
click at [283, 39] on input "text" at bounding box center [680, 44] width 1129 height 24
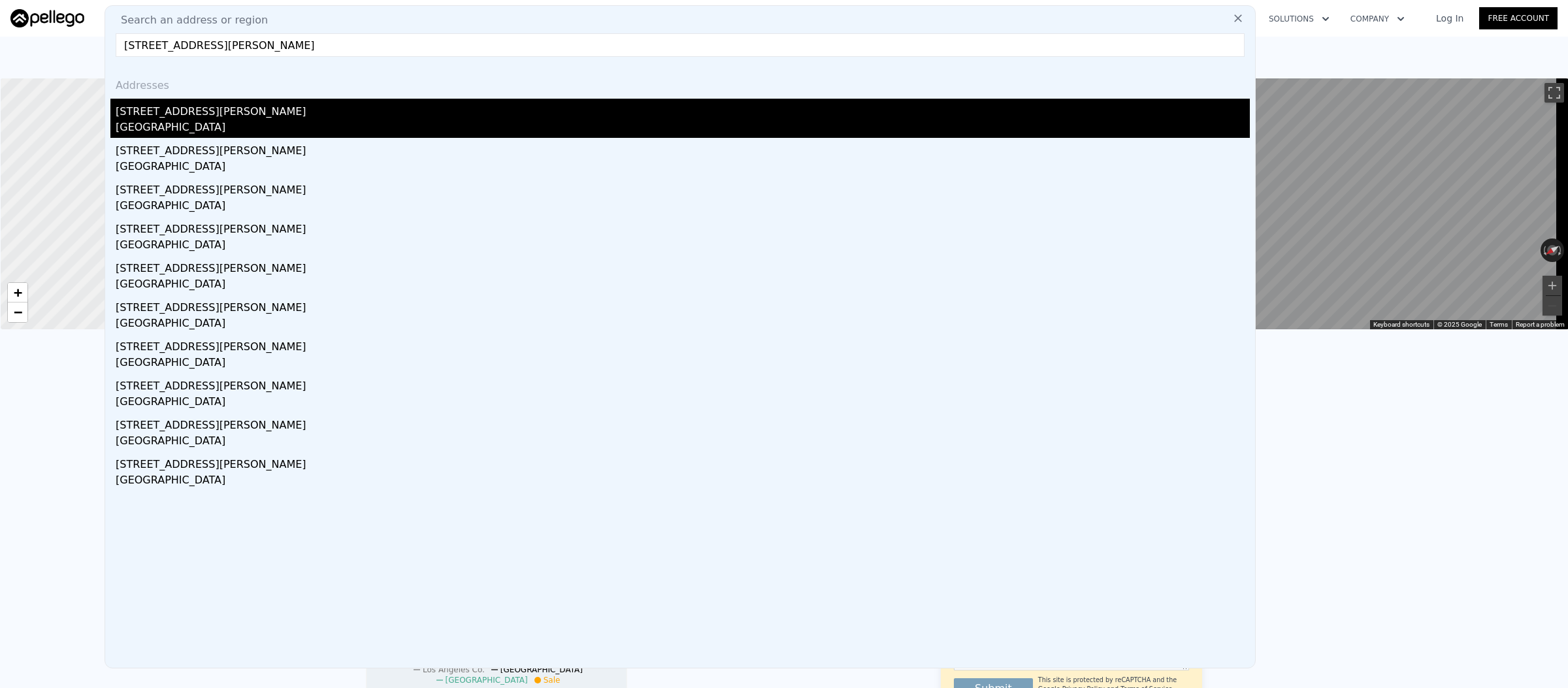
type input "877 N Los Robles Ave, Pasadena, CA 91104"
click at [207, 117] on div "877 N Los Robles Ave" at bounding box center [682, 109] width 1134 height 21
